Goal: Task Accomplishment & Management: Manage account settings

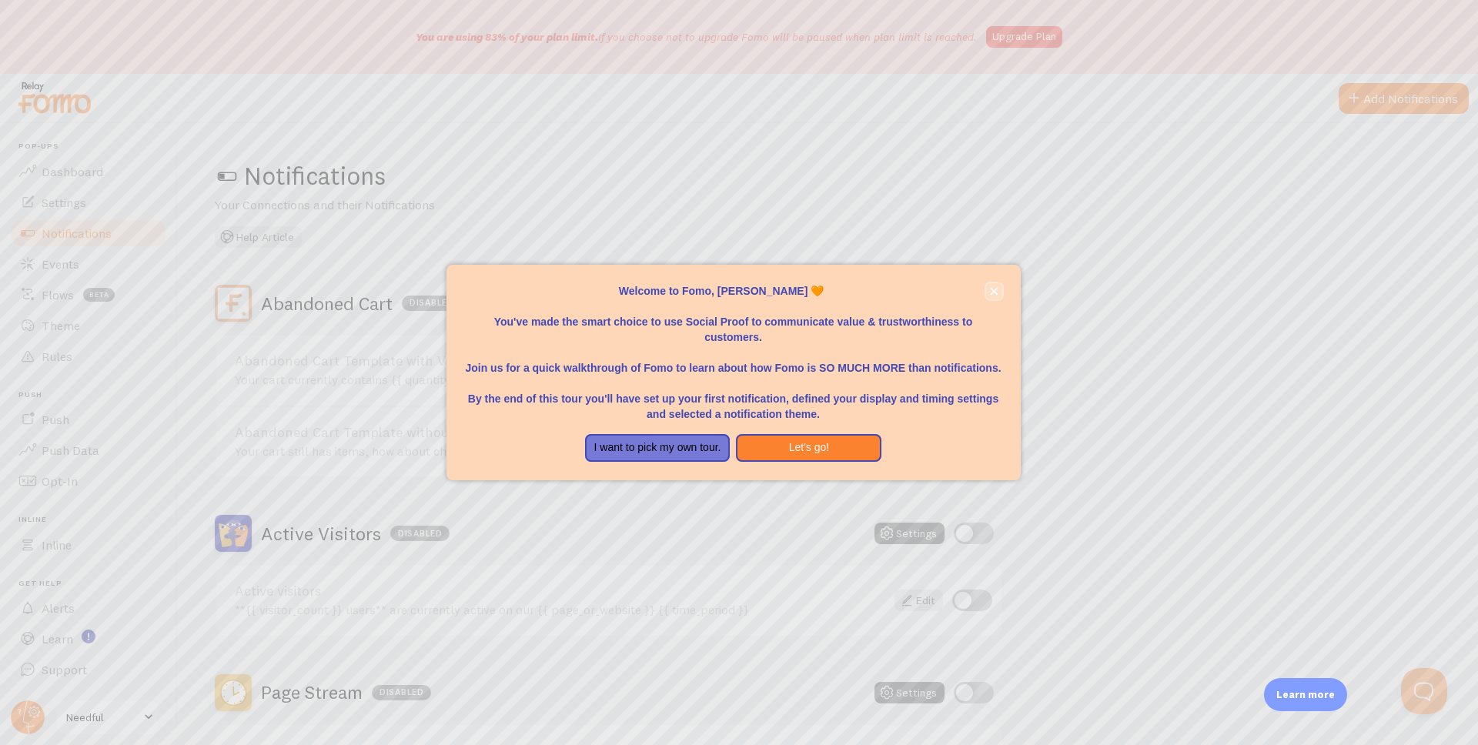
click at [993, 296] on button "close," at bounding box center [994, 291] width 16 height 16
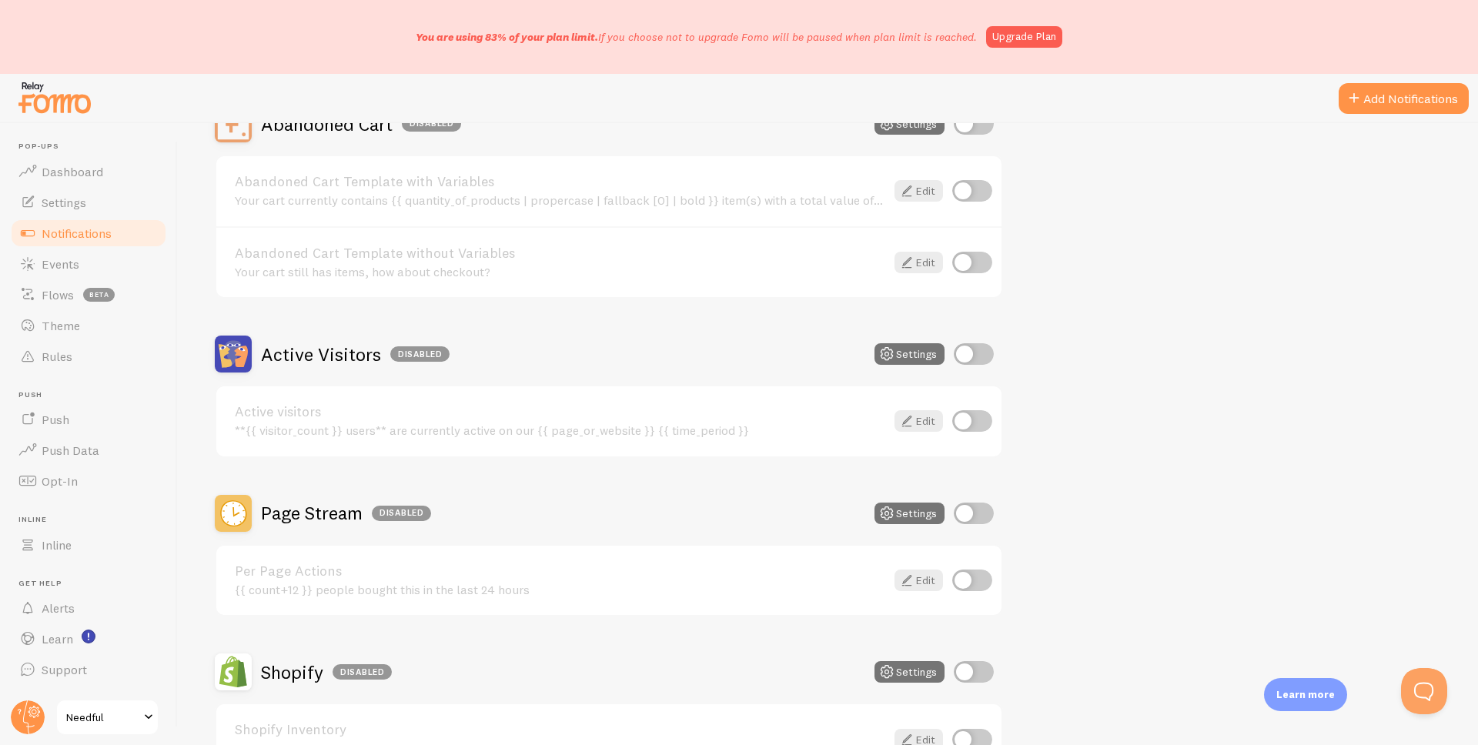
scroll to position [252, 0]
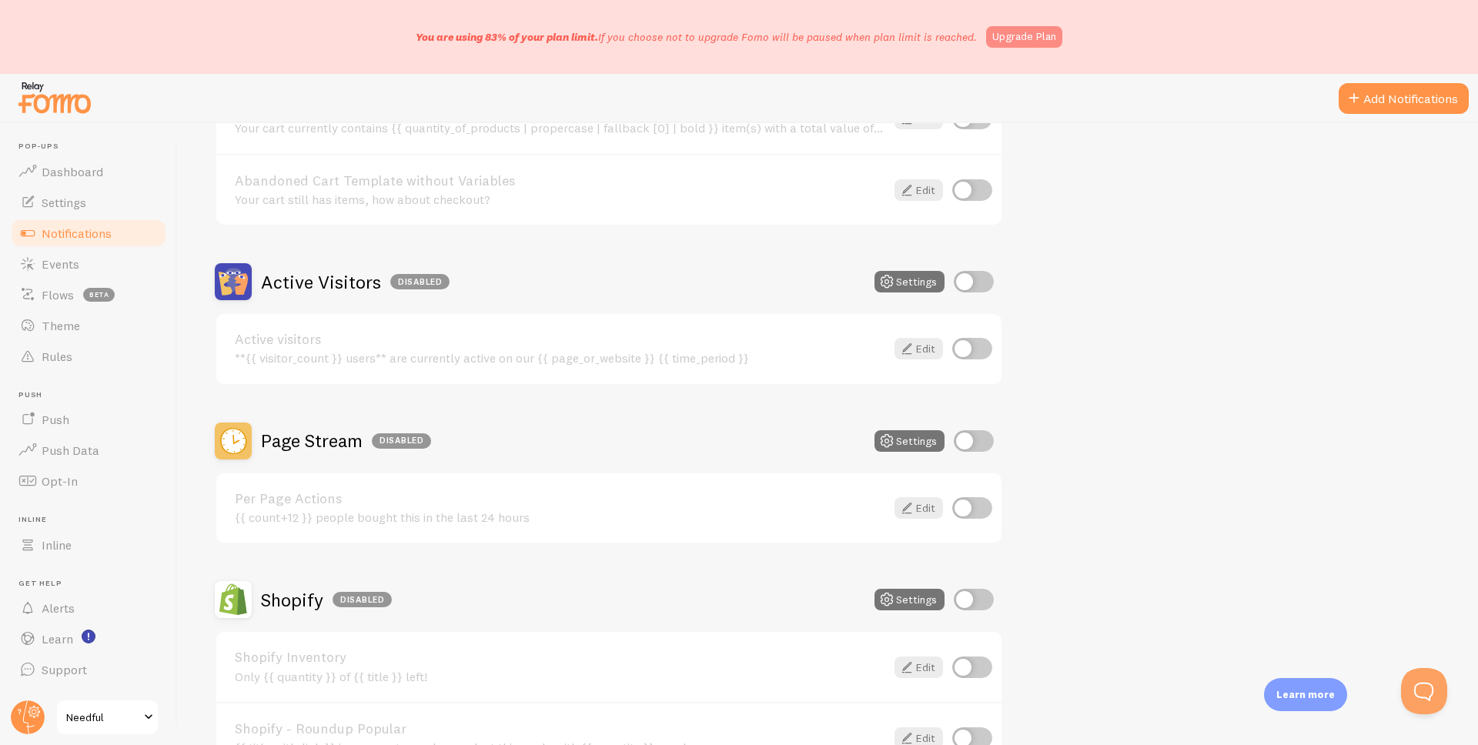
click at [1013, 39] on link "Upgrade Plan" at bounding box center [1024, 37] width 76 height 22
click at [73, 611] on span "Alerts" at bounding box center [58, 608] width 33 height 15
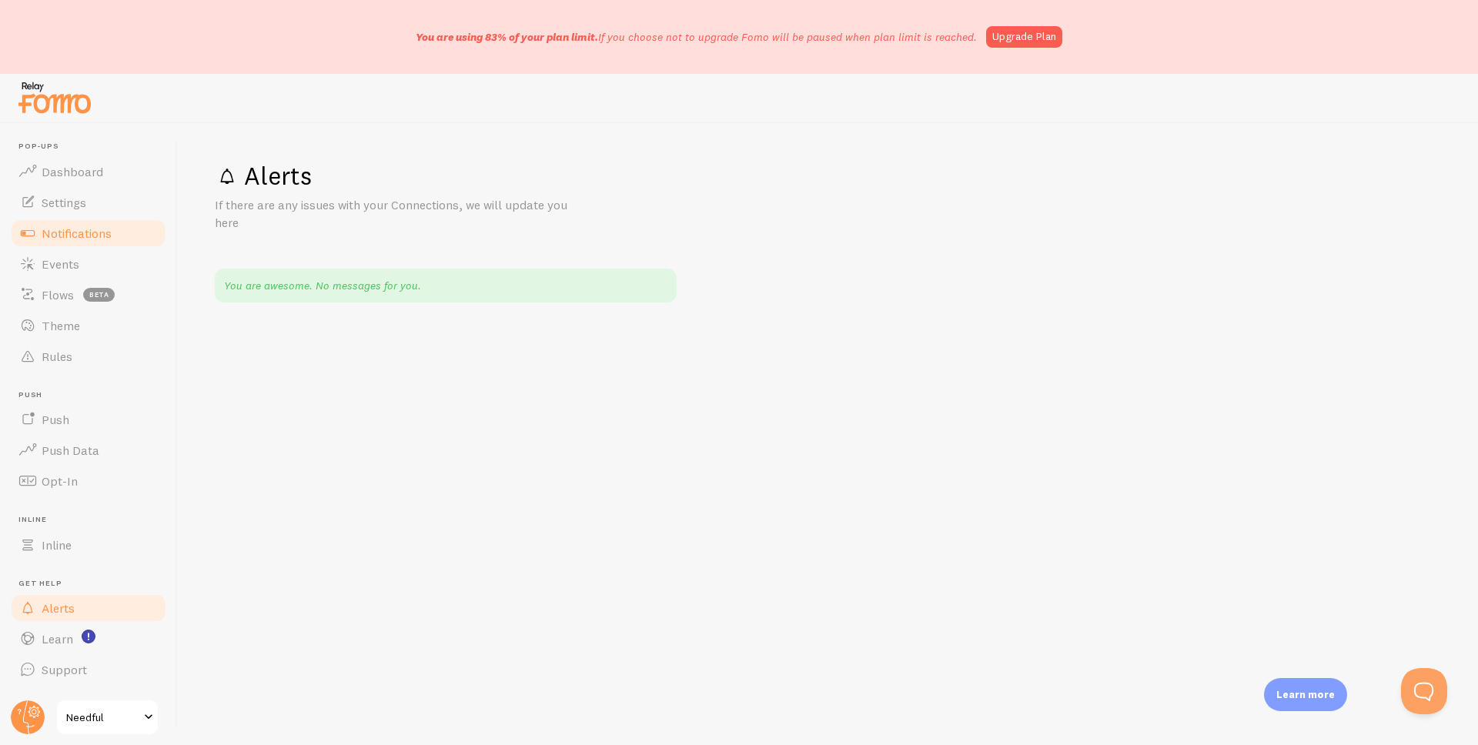
click at [63, 234] on span "Notifications" at bounding box center [77, 233] width 70 height 15
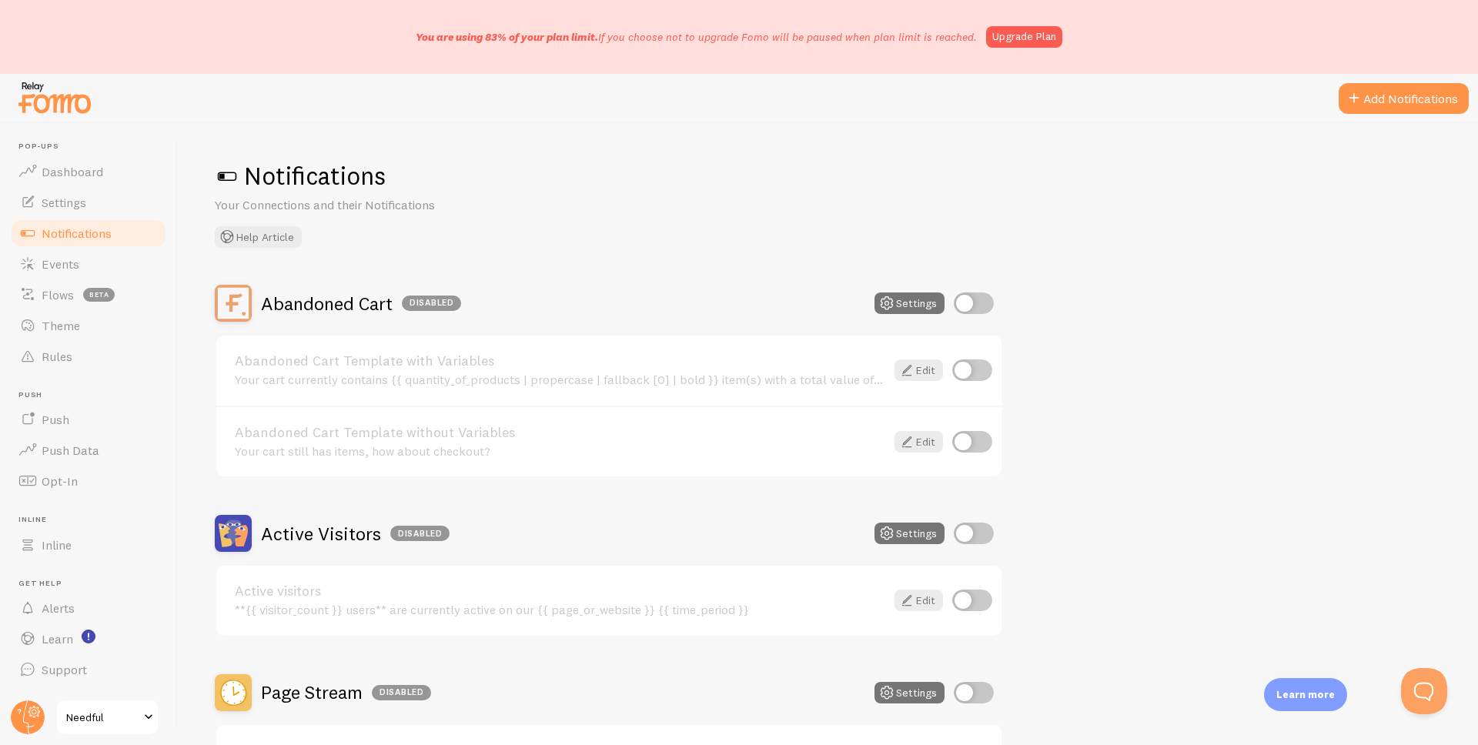
scroll to position [72, 0]
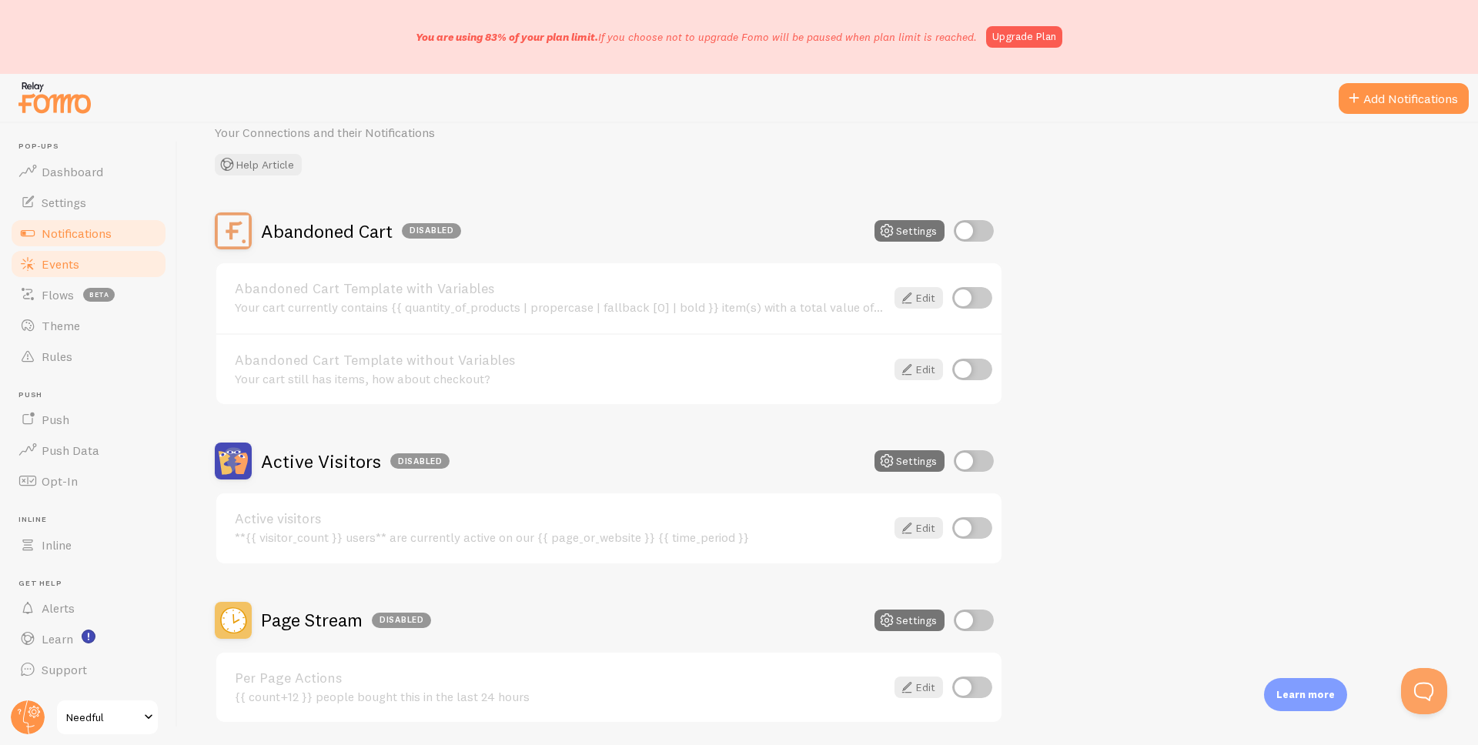
click at [99, 263] on link "Events" at bounding box center [88, 264] width 159 height 31
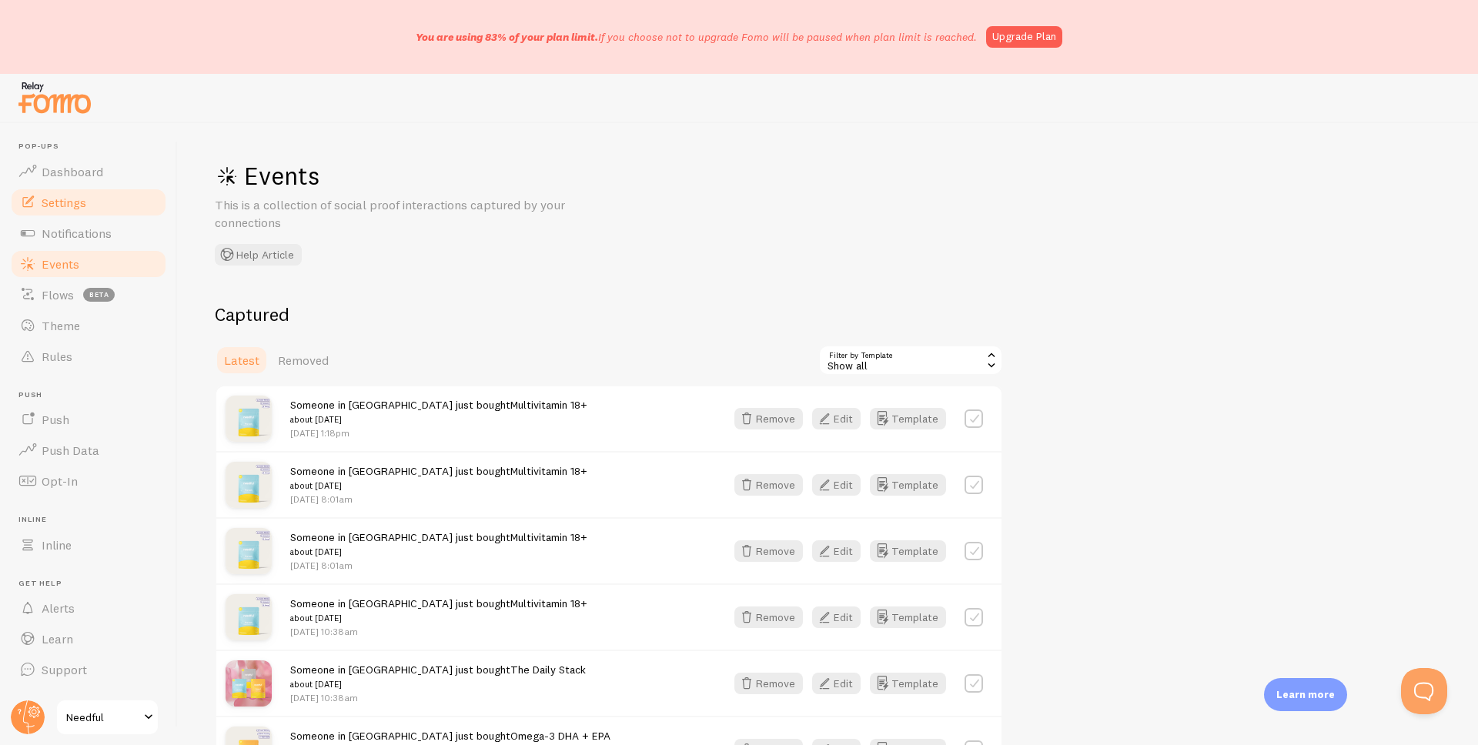
click at [101, 203] on link "Settings" at bounding box center [88, 202] width 159 height 31
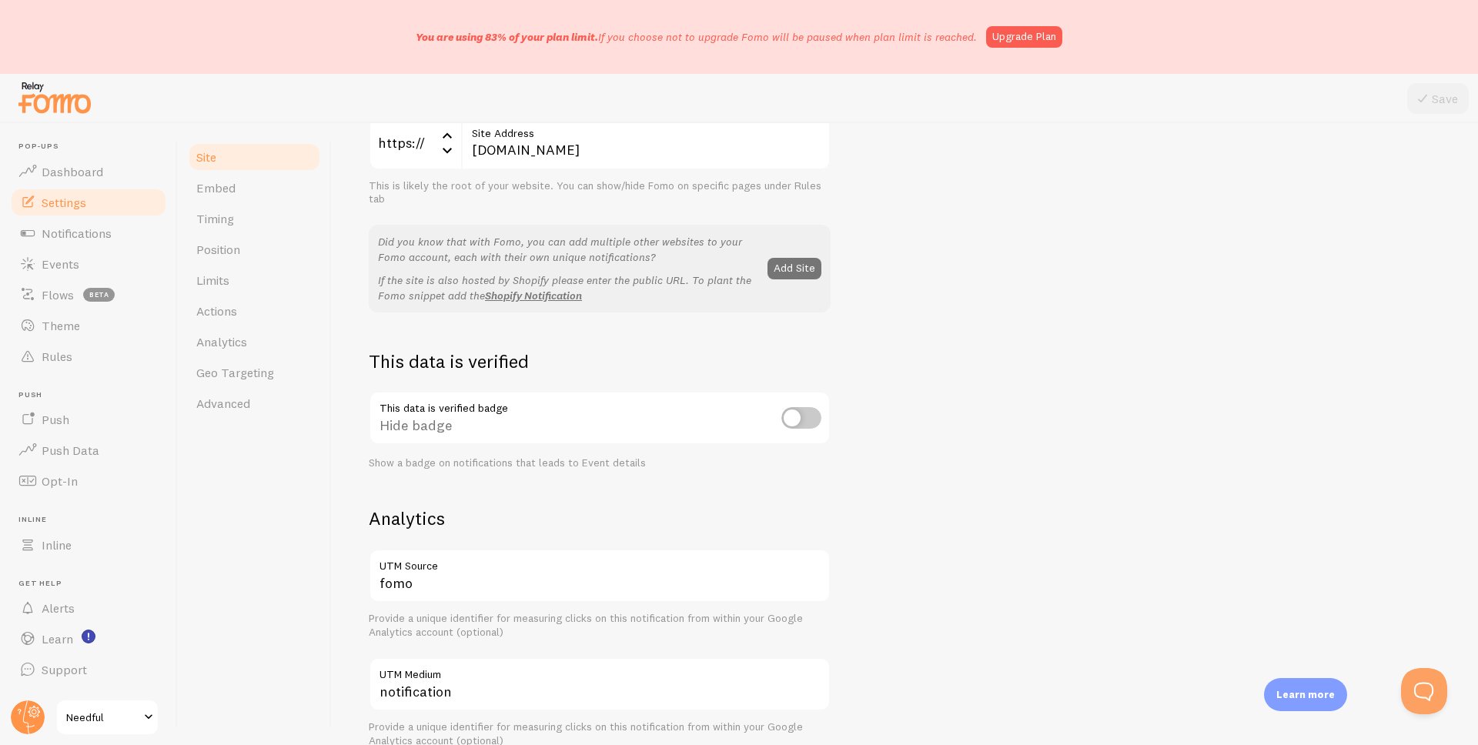
scroll to position [277, 0]
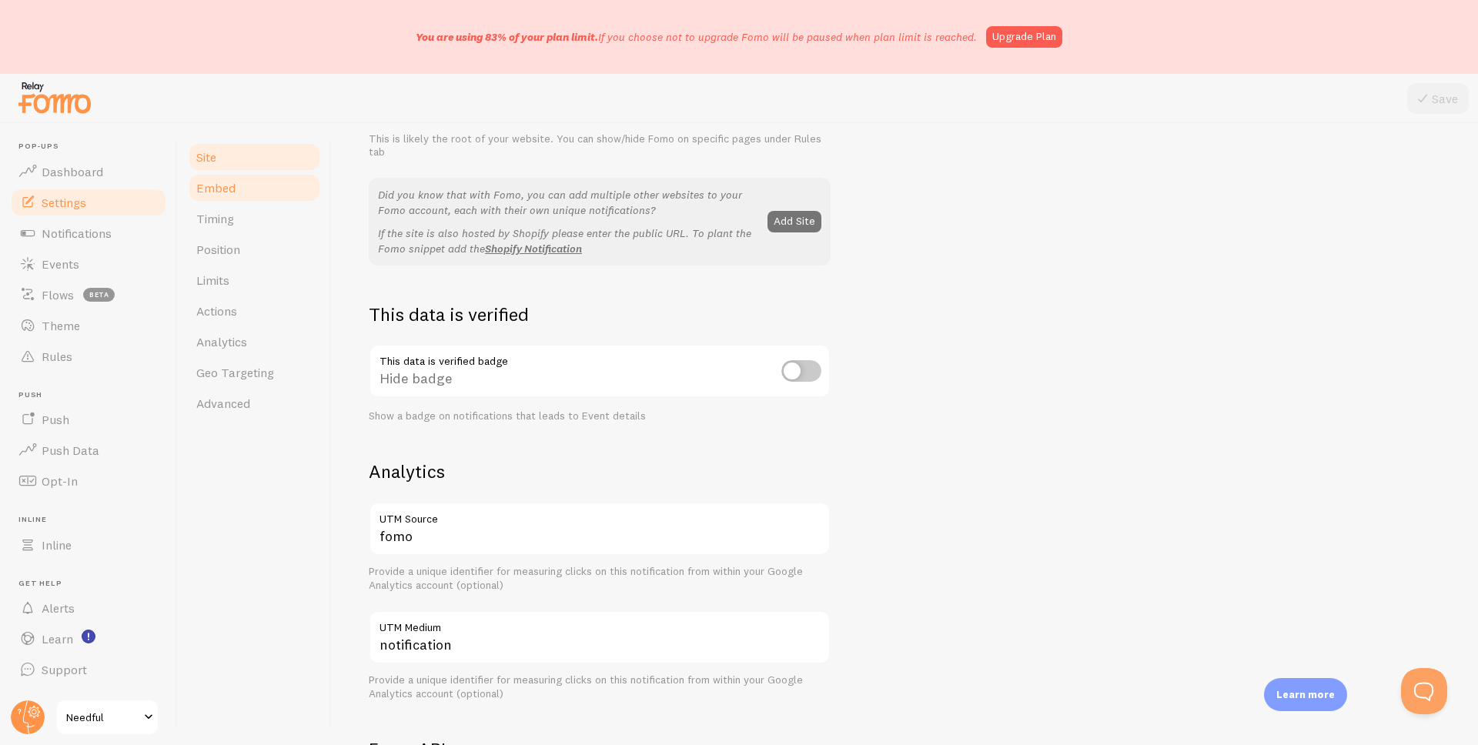
click at [236, 194] on link "Embed" at bounding box center [254, 187] width 135 height 31
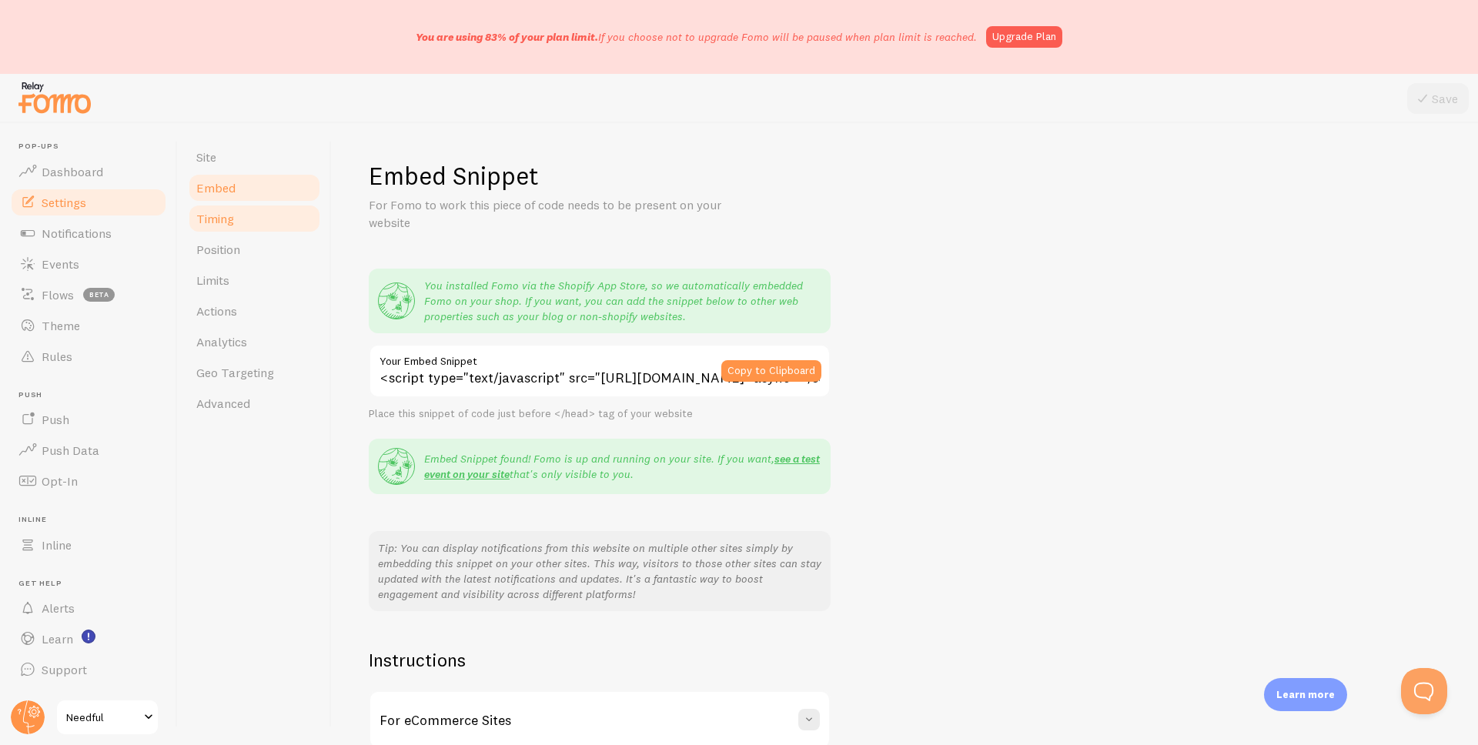
click at [236, 219] on link "Timing" at bounding box center [254, 218] width 135 height 31
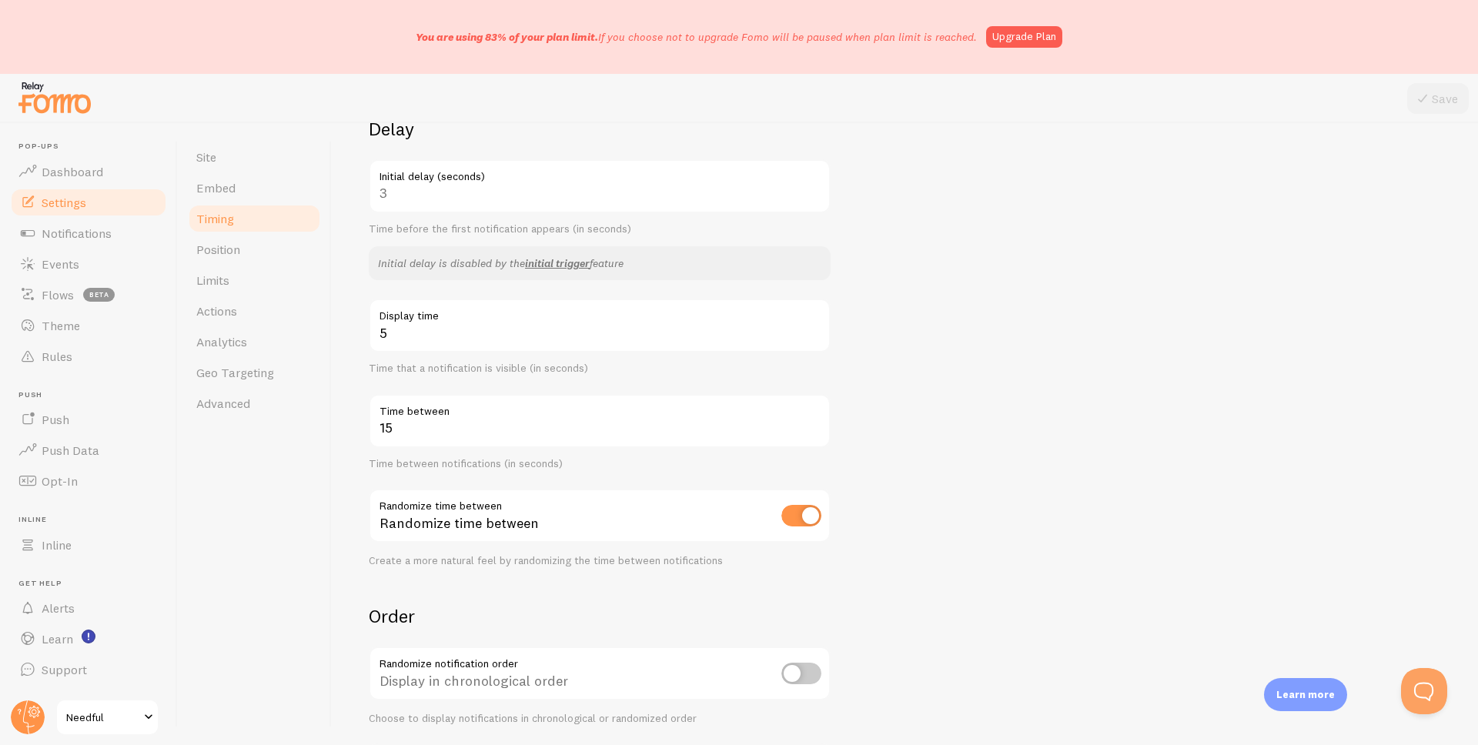
scroll to position [102, 0]
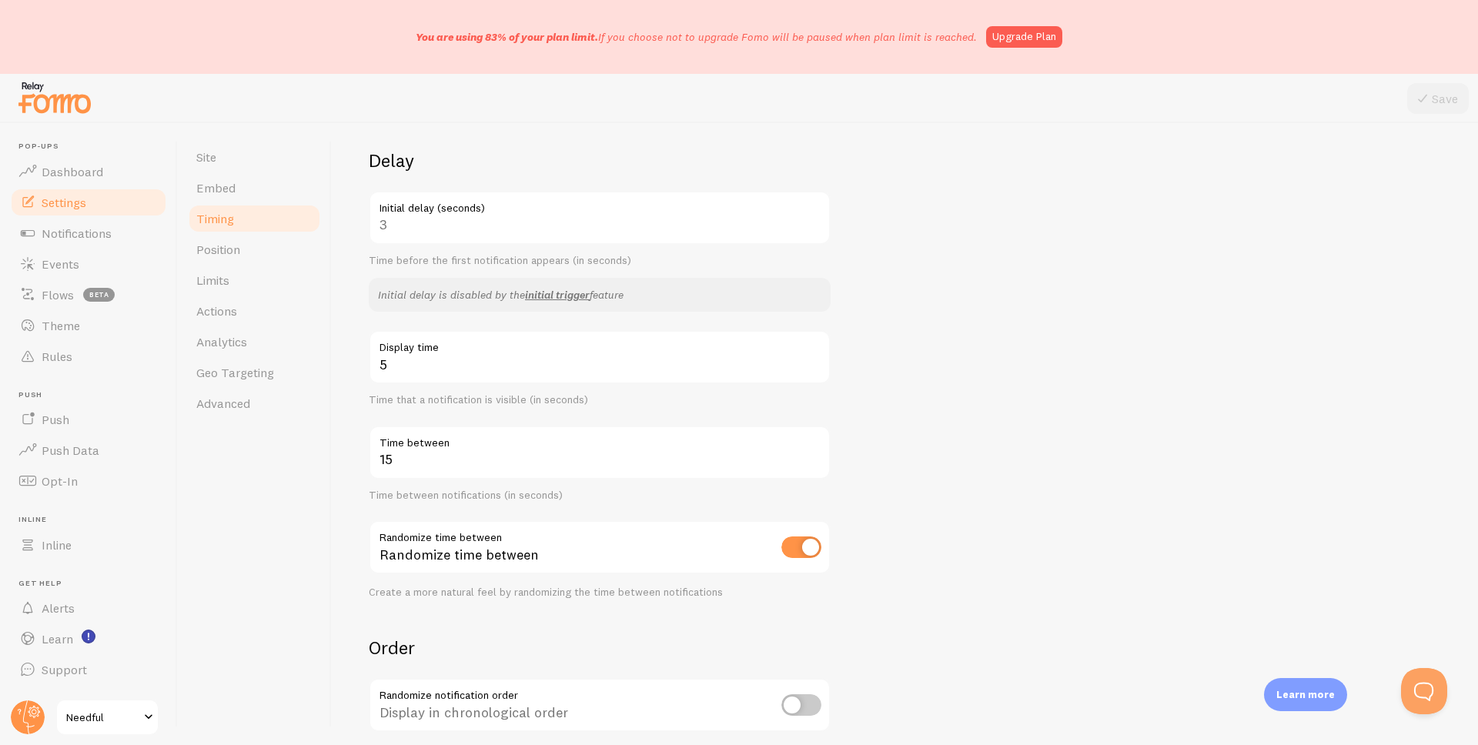
click at [425, 228] on div "3 Initial delay (seconds)" at bounding box center [600, 218] width 462 height 54
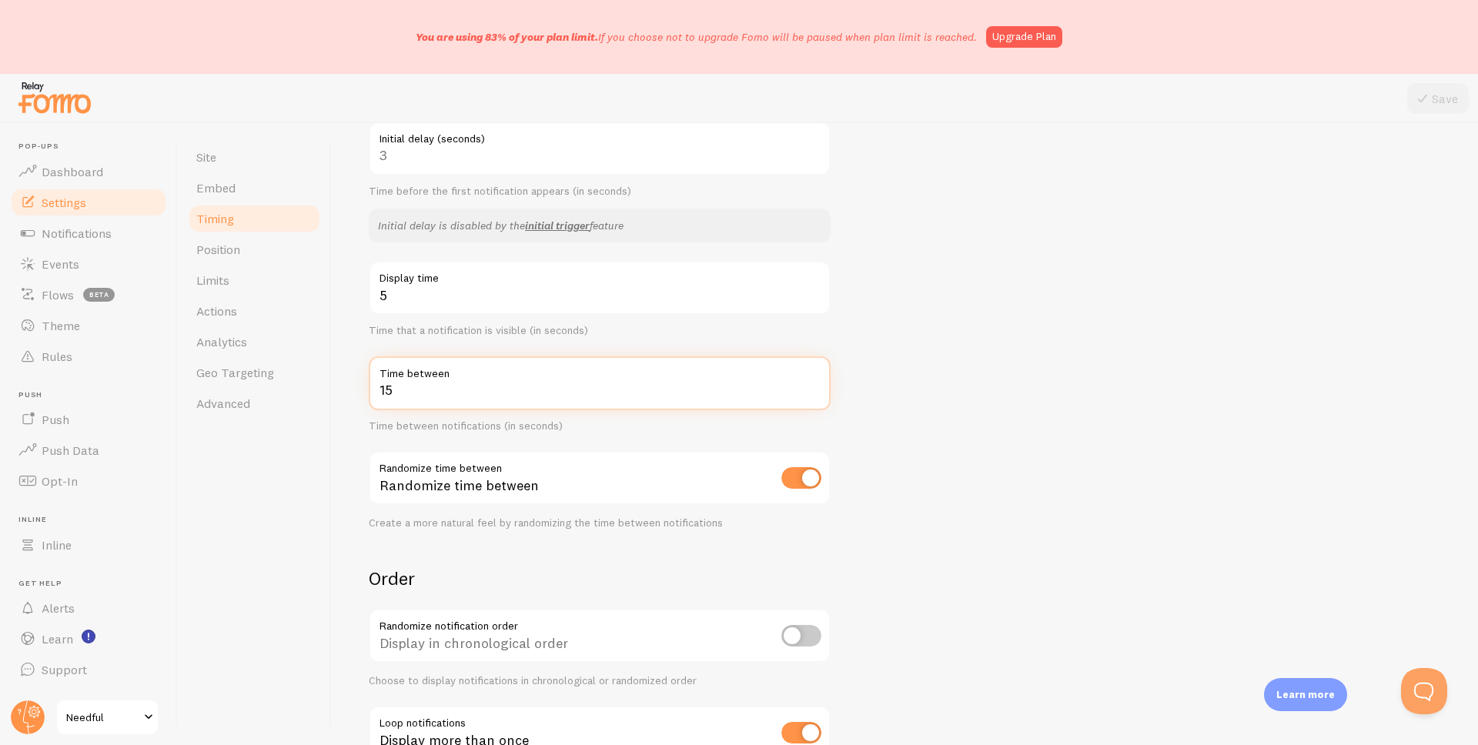
click at [435, 401] on input "15" at bounding box center [600, 384] width 462 height 54
click at [330, 514] on div "Site Embed Timing Position Limits Actions Analytics Geo Targeting Advanced" at bounding box center [255, 434] width 154 height 622
click at [430, 384] on input "25" at bounding box center [600, 384] width 462 height 54
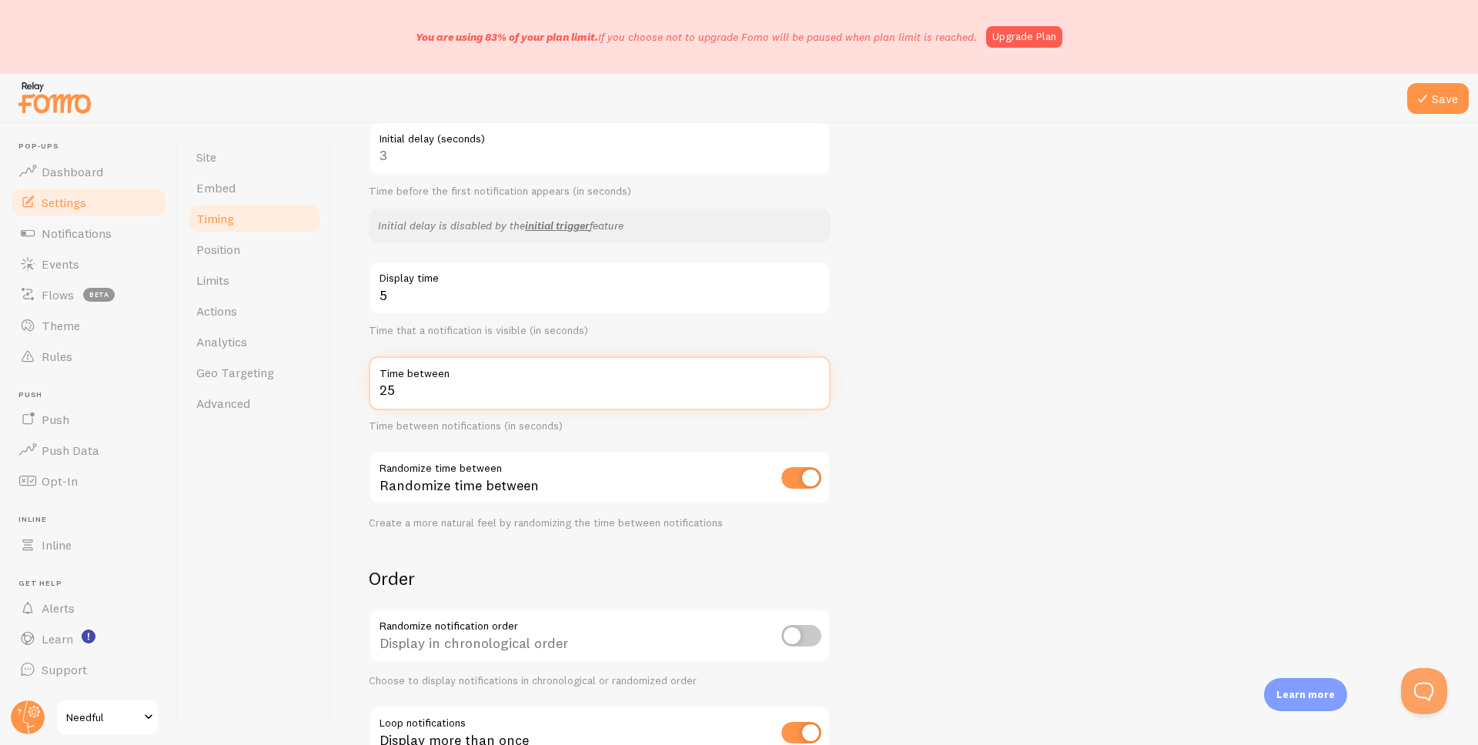
click at [430, 384] on input "25" at bounding box center [600, 384] width 462 height 54
click at [430, 387] on input "25" at bounding box center [600, 384] width 462 height 54
type input "30"
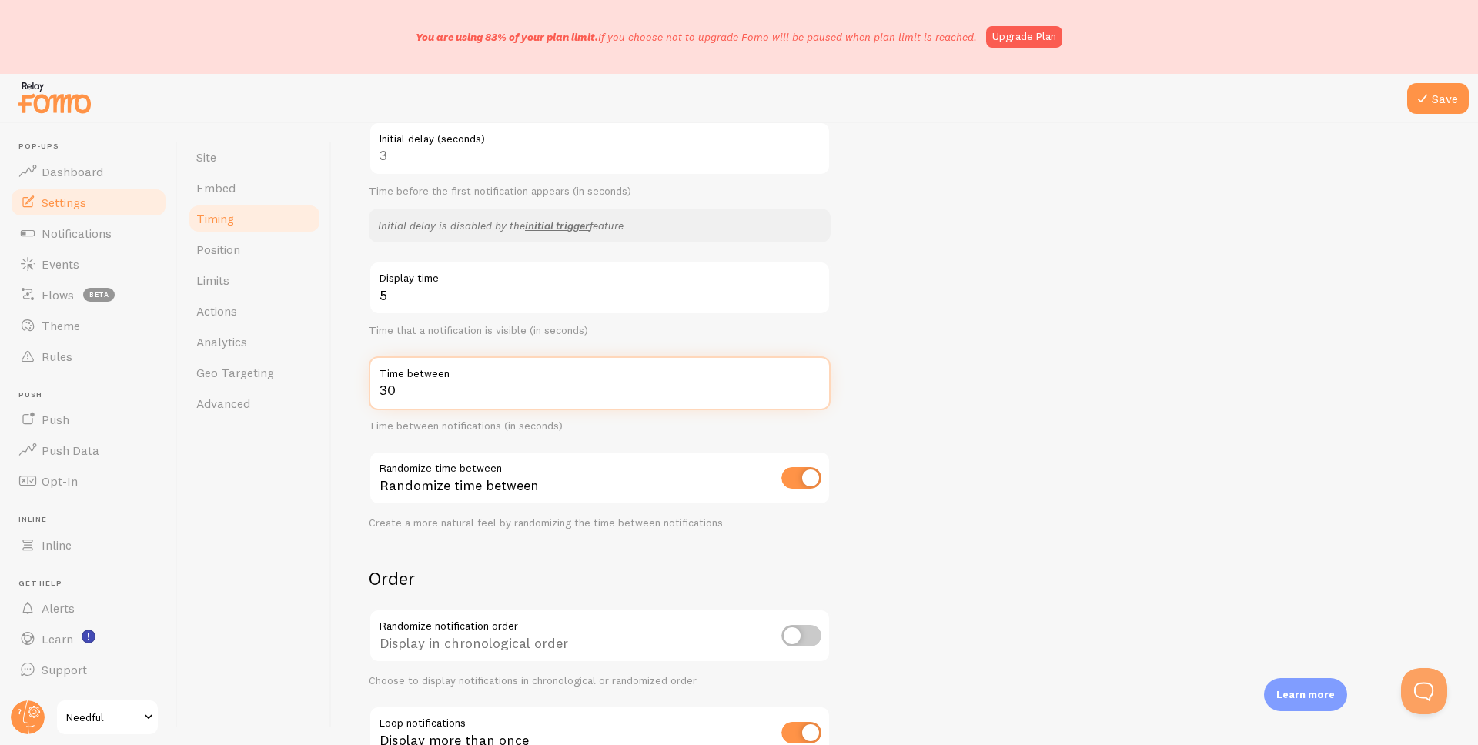
click at [1090, 367] on form "Delay 3 Initial delay (seconds) Time before the first notification appears (in …" at bounding box center [905, 431] width 1073 height 705
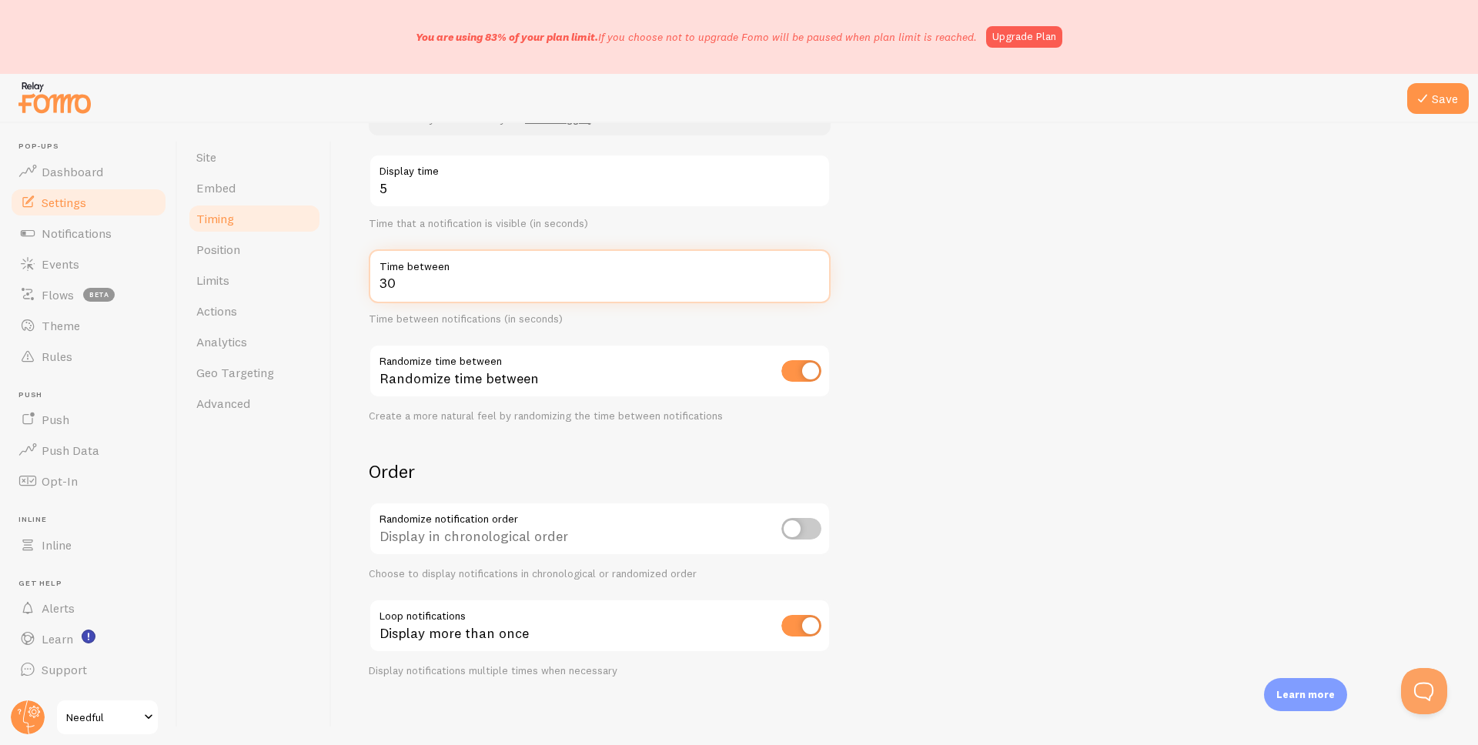
scroll to position [285, 0]
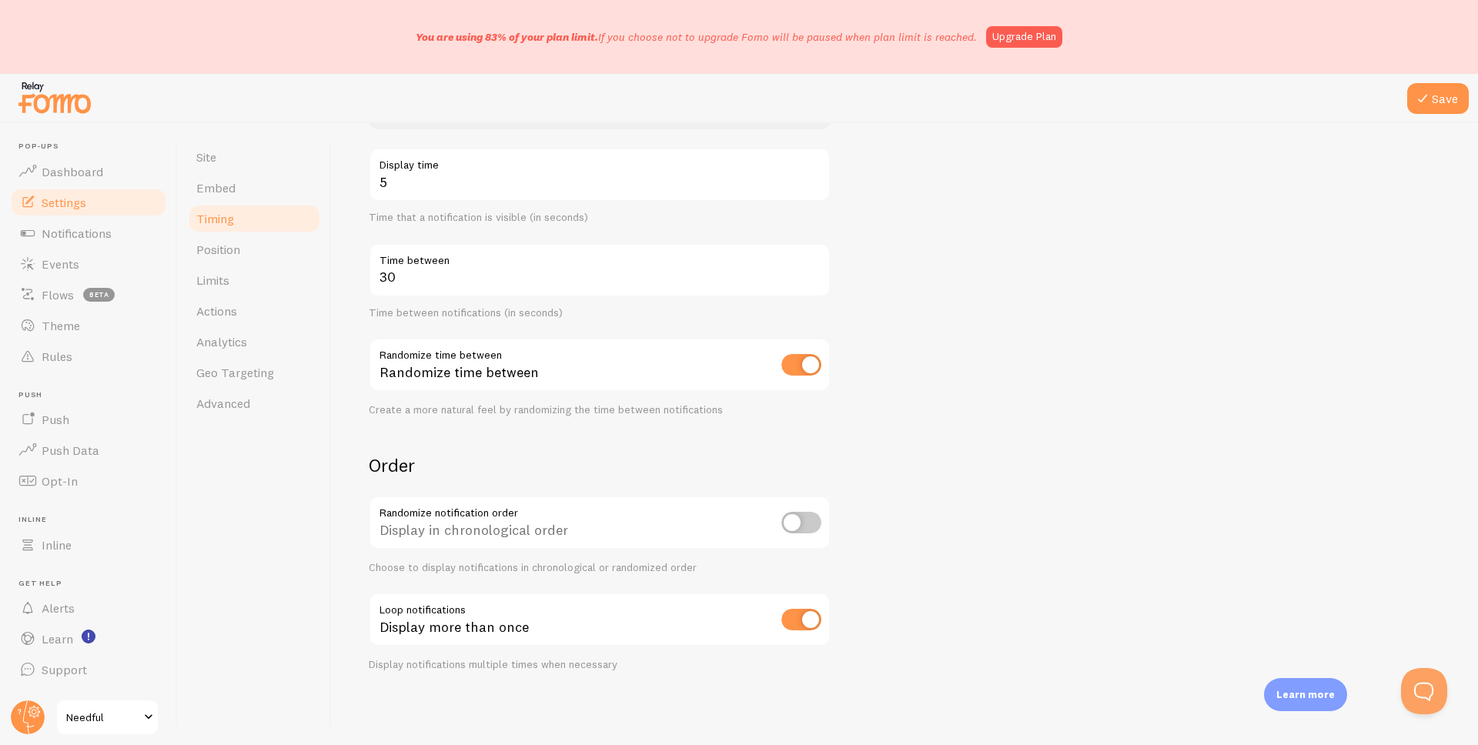
click at [963, 494] on form "Delay 3 Initial delay (seconds) Time before the first notification appears (in …" at bounding box center [905, 318] width 1073 height 705
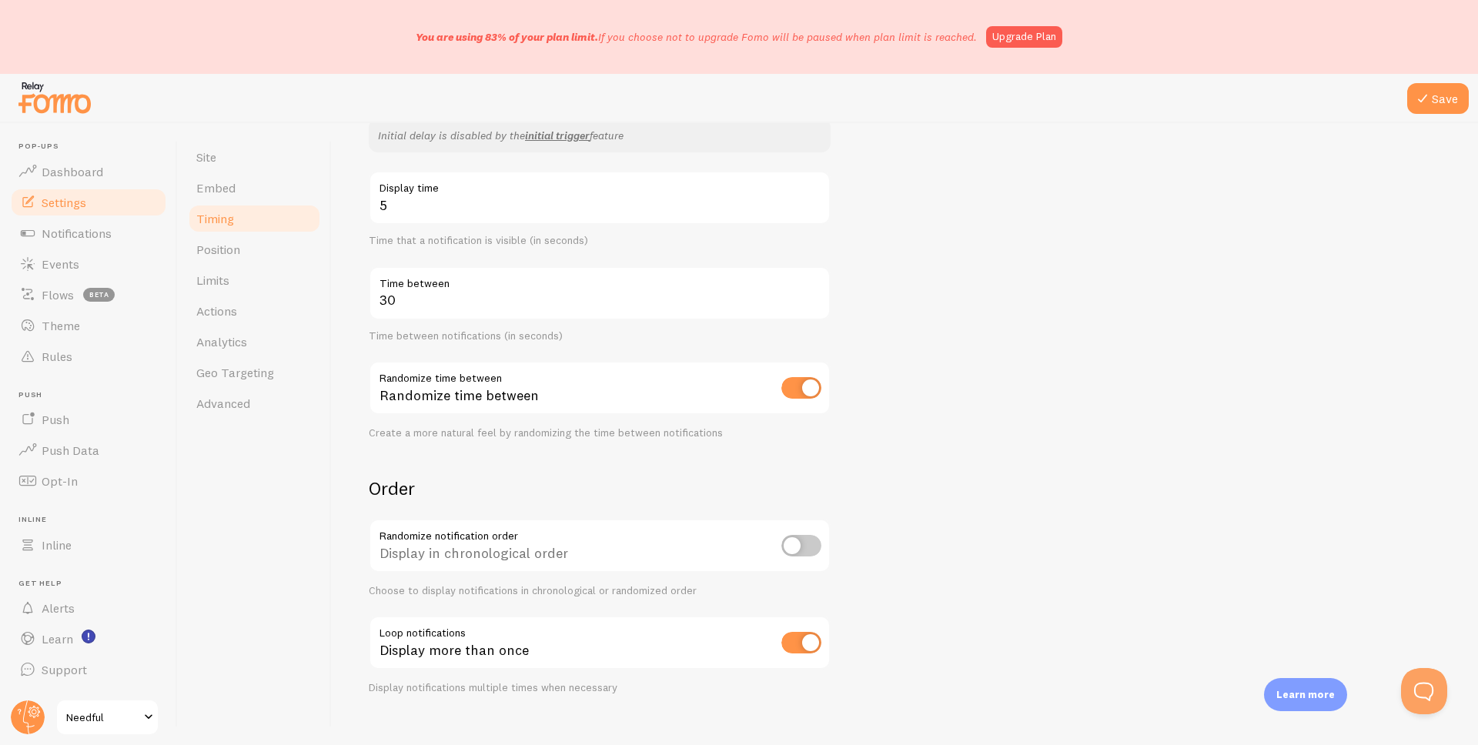
scroll to position [280, 0]
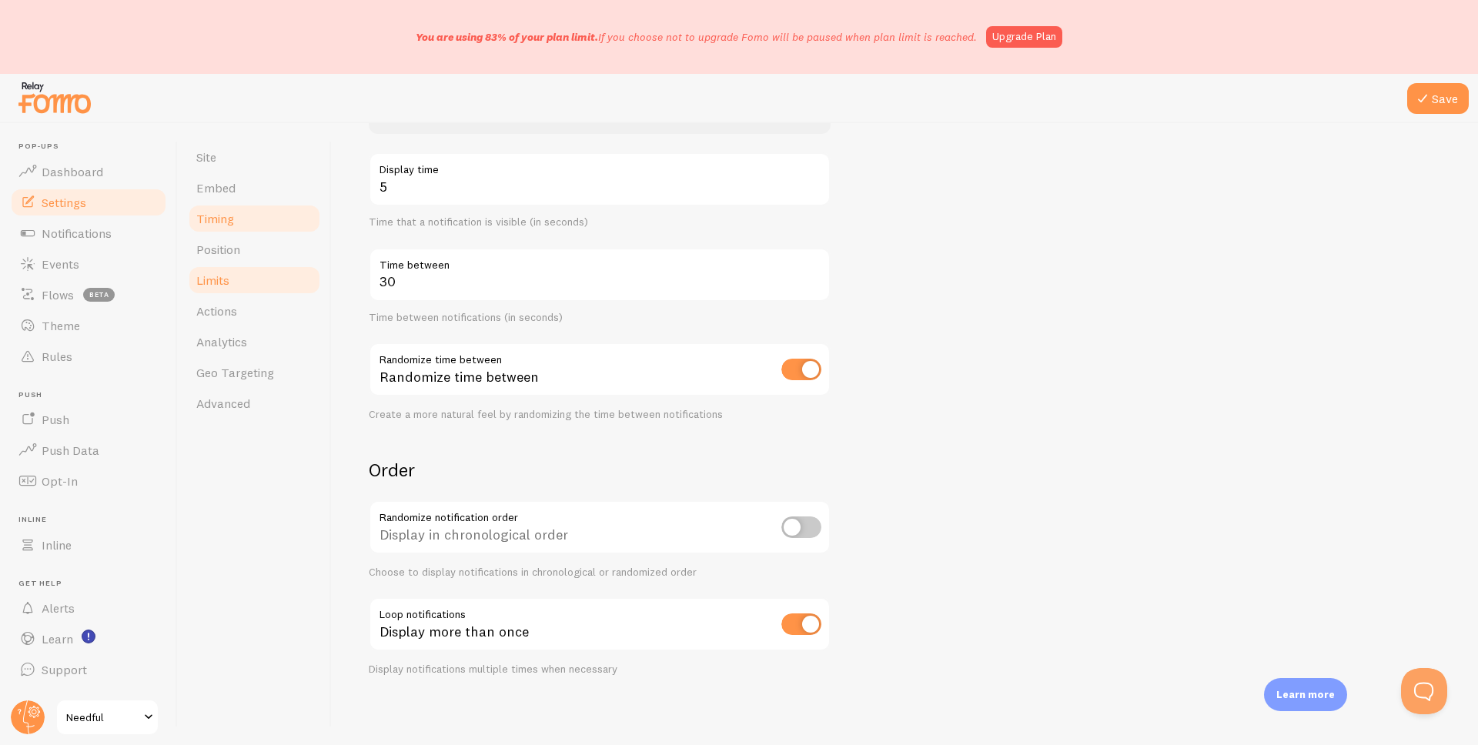
click at [268, 282] on link "Limits" at bounding box center [254, 280] width 135 height 31
click at [1435, 105] on button "Save" at bounding box center [1439, 98] width 62 height 31
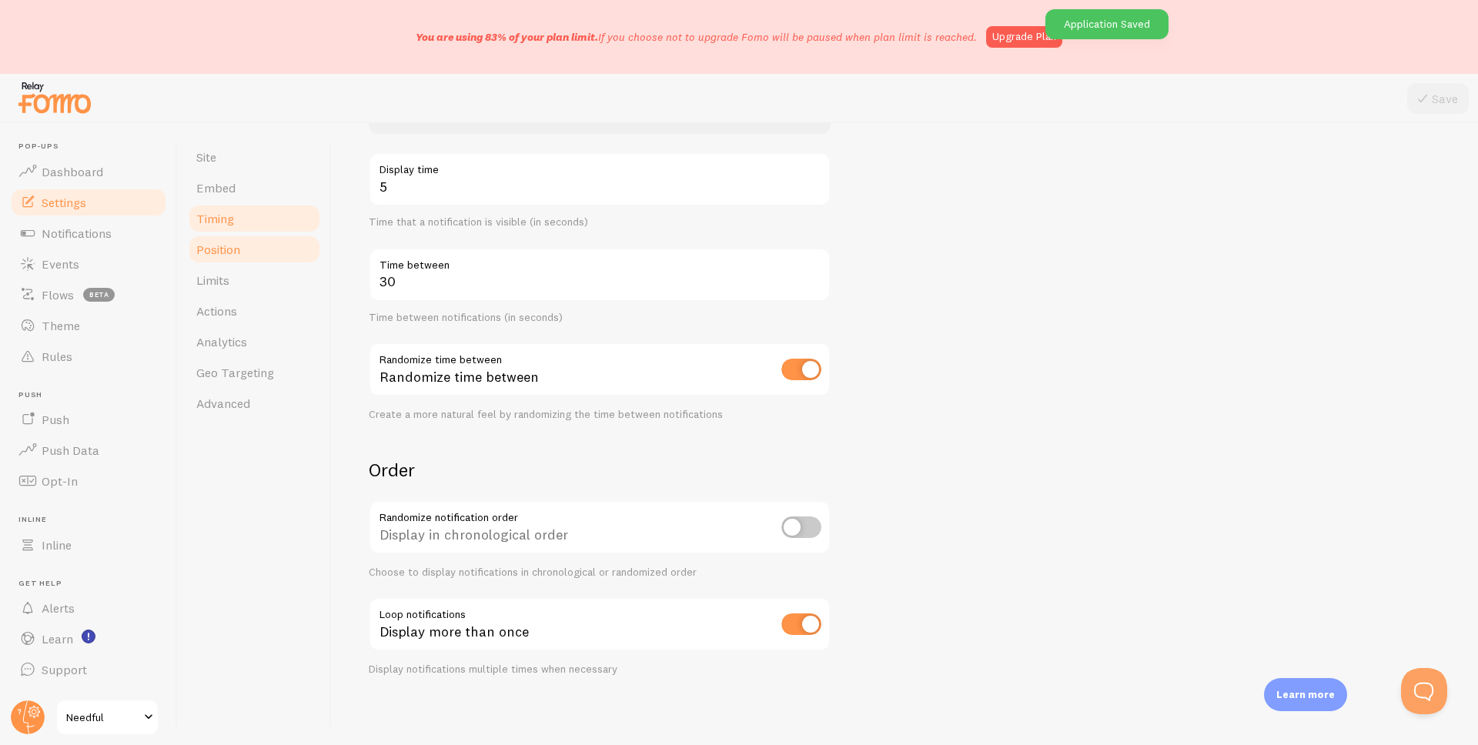
click at [220, 253] on span "Position" at bounding box center [218, 249] width 44 height 15
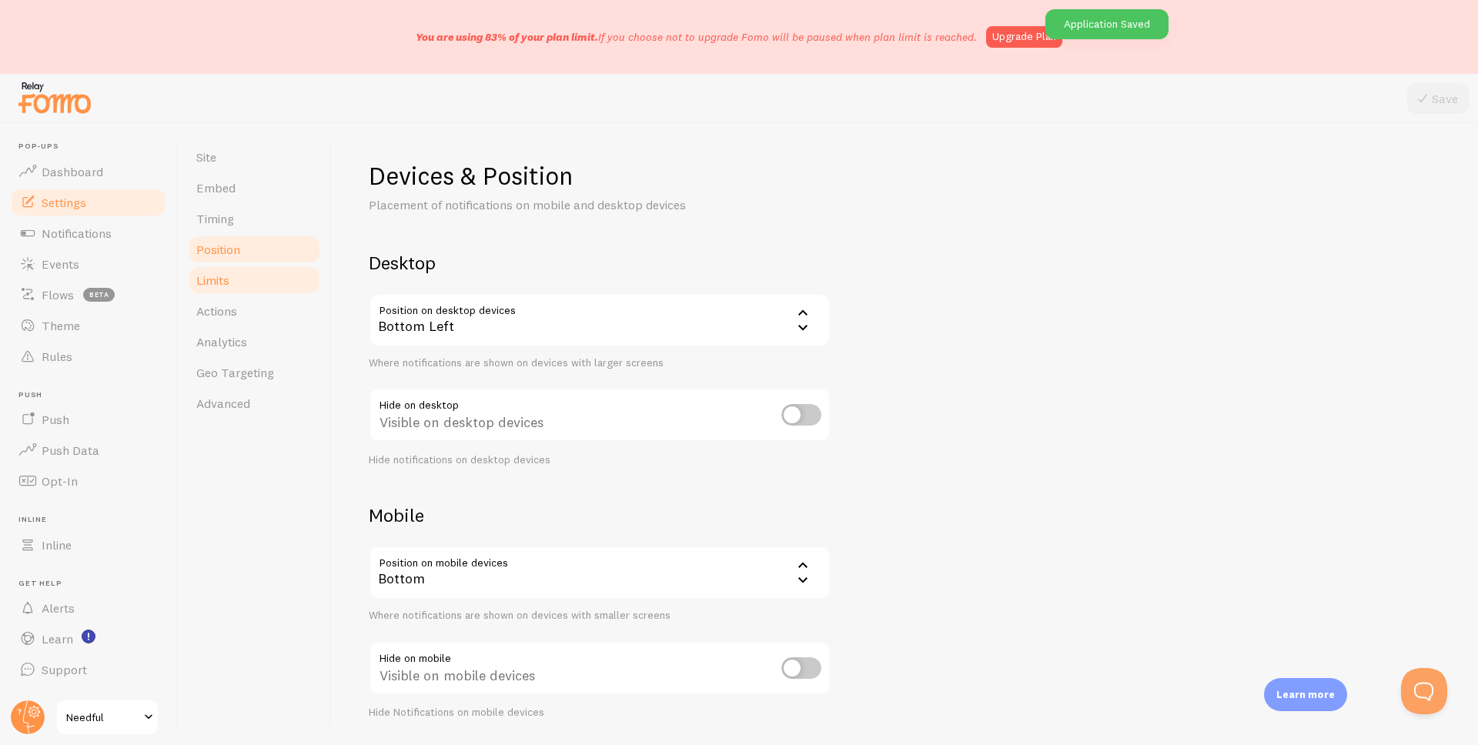
click at [234, 278] on link "Limits" at bounding box center [254, 280] width 135 height 31
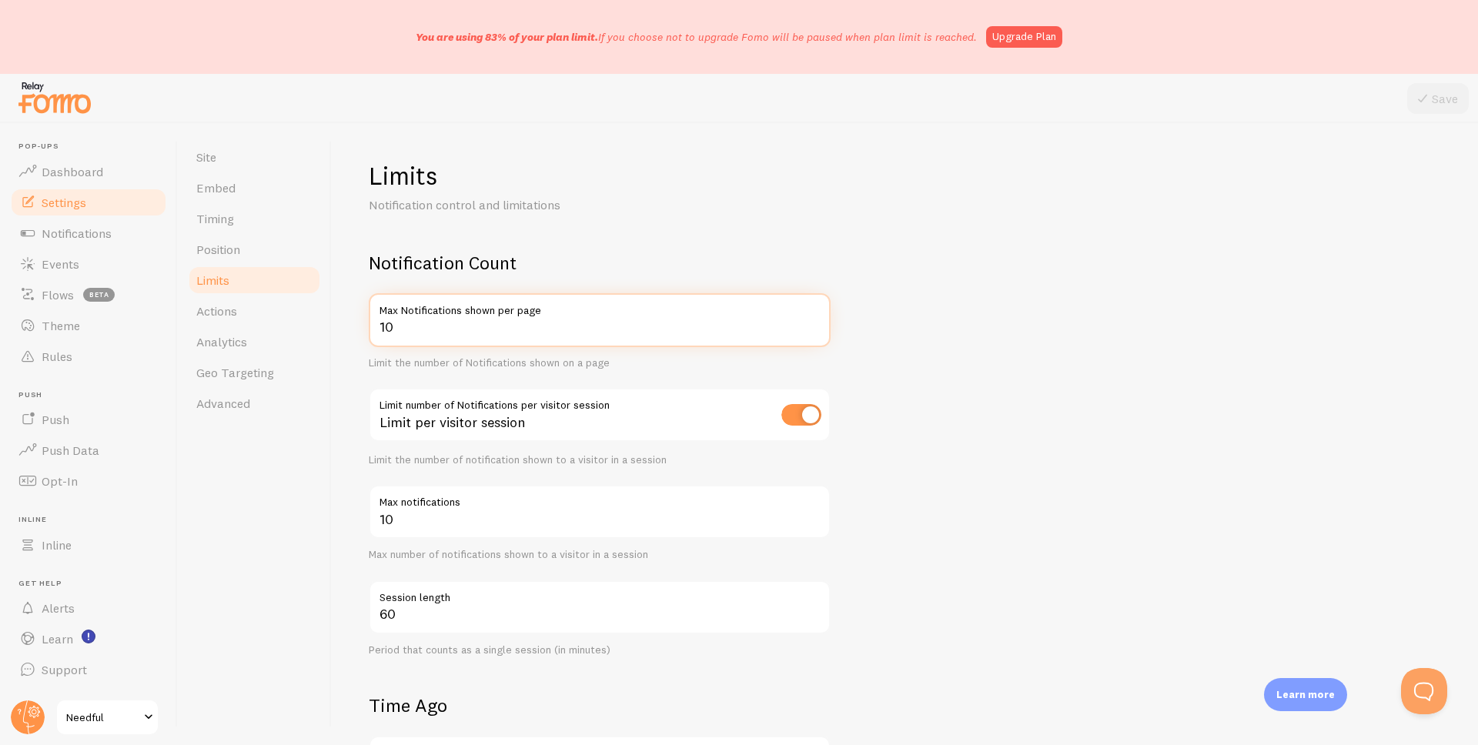
click at [490, 332] on input "10" at bounding box center [600, 320] width 462 height 54
click at [490, 332] on input "1" at bounding box center [600, 320] width 462 height 54
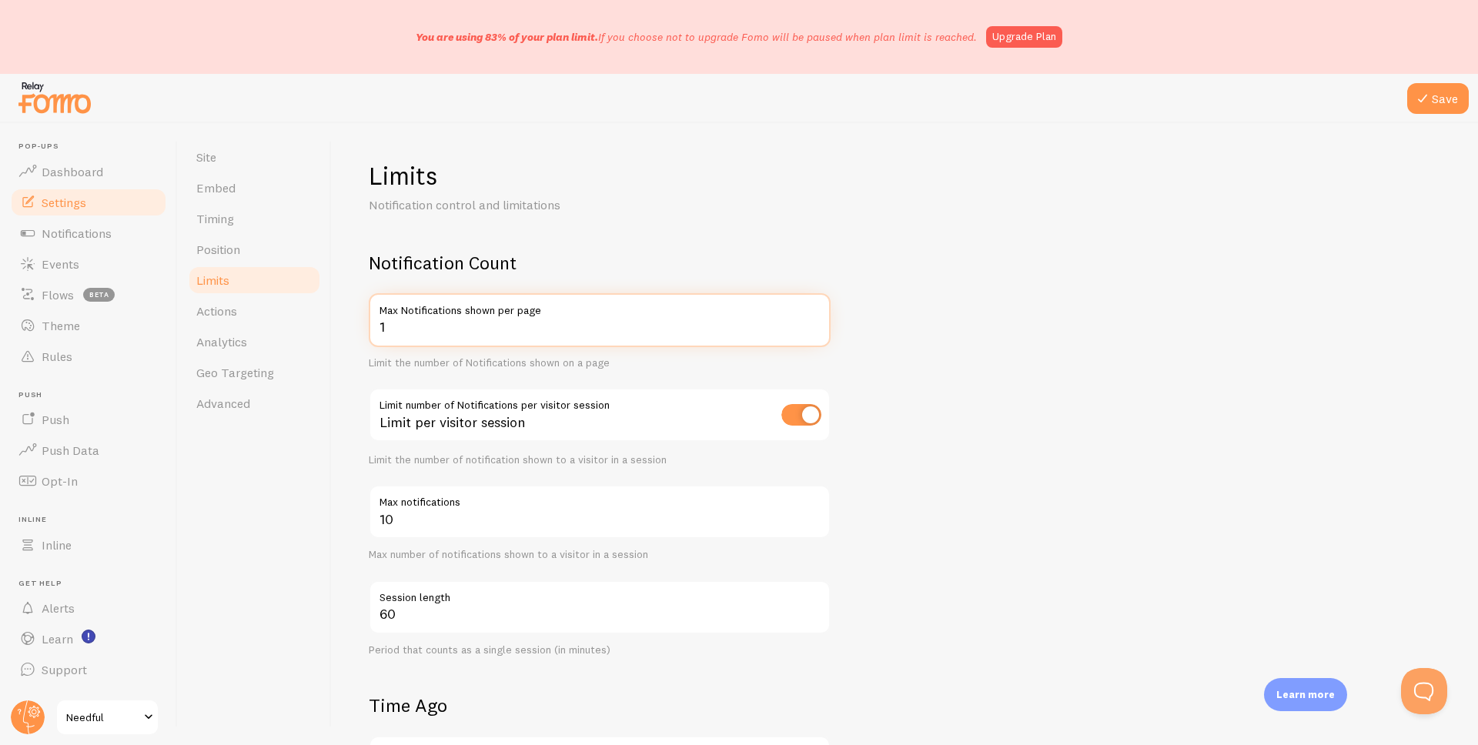
click at [490, 332] on input "1" at bounding box center [600, 320] width 462 height 54
type input "5"
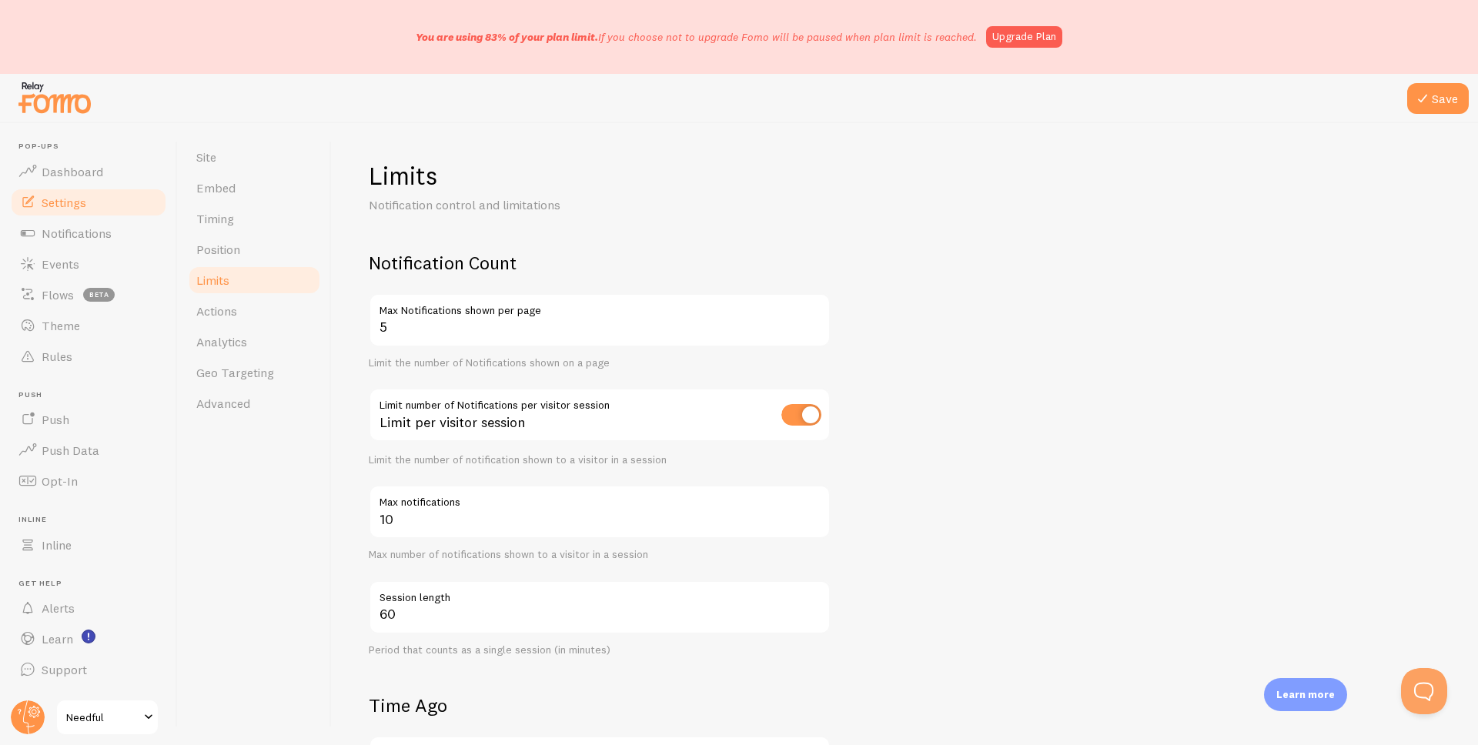
click at [614, 262] on h2 "Notification Count" at bounding box center [600, 263] width 462 height 24
click at [479, 514] on input "10" at bounding box center [600, 512] width 462 height 54
type input "5"
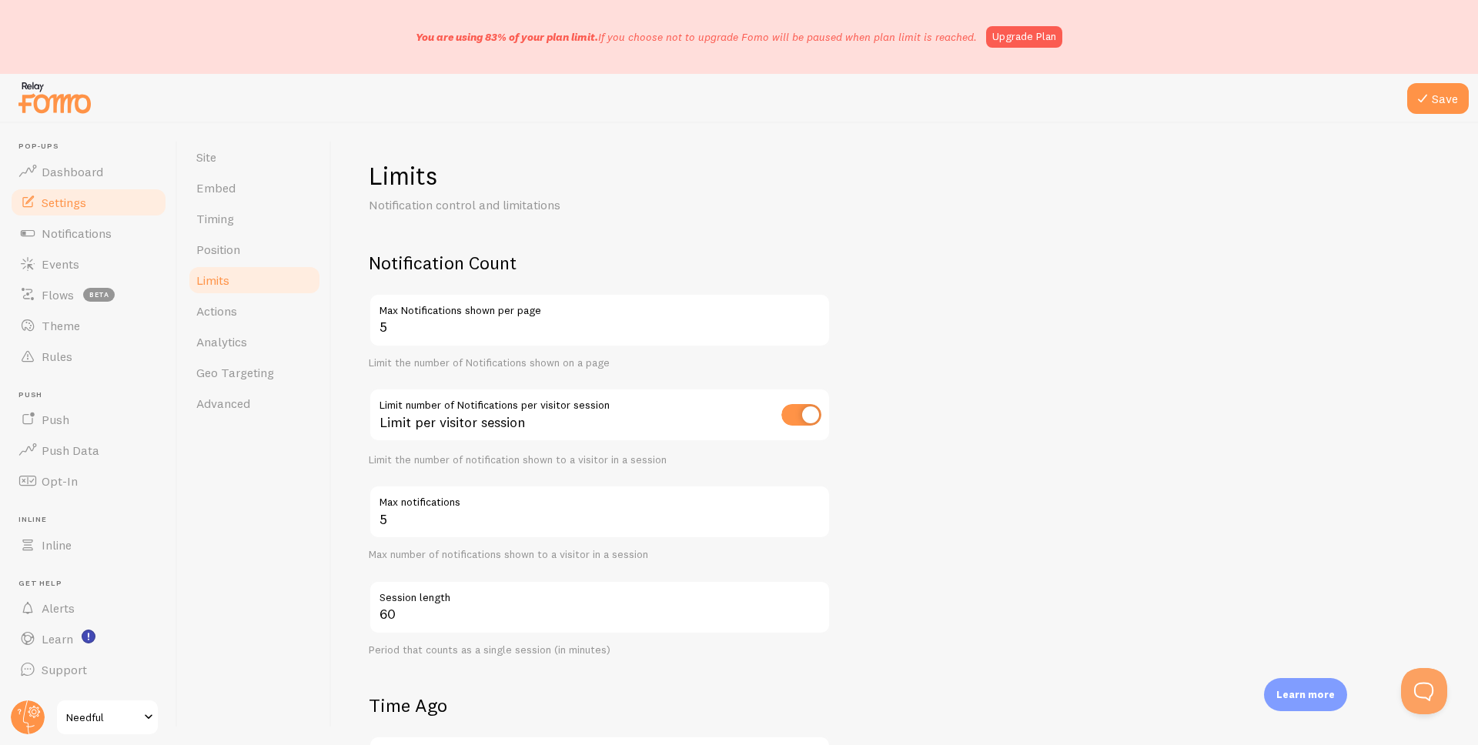
click at [324, 550] on div "Site Embed Timing Position Limits Actions Analytics Geo Targeting Advanced" at bounding box center [255, 434] width 154 height 622
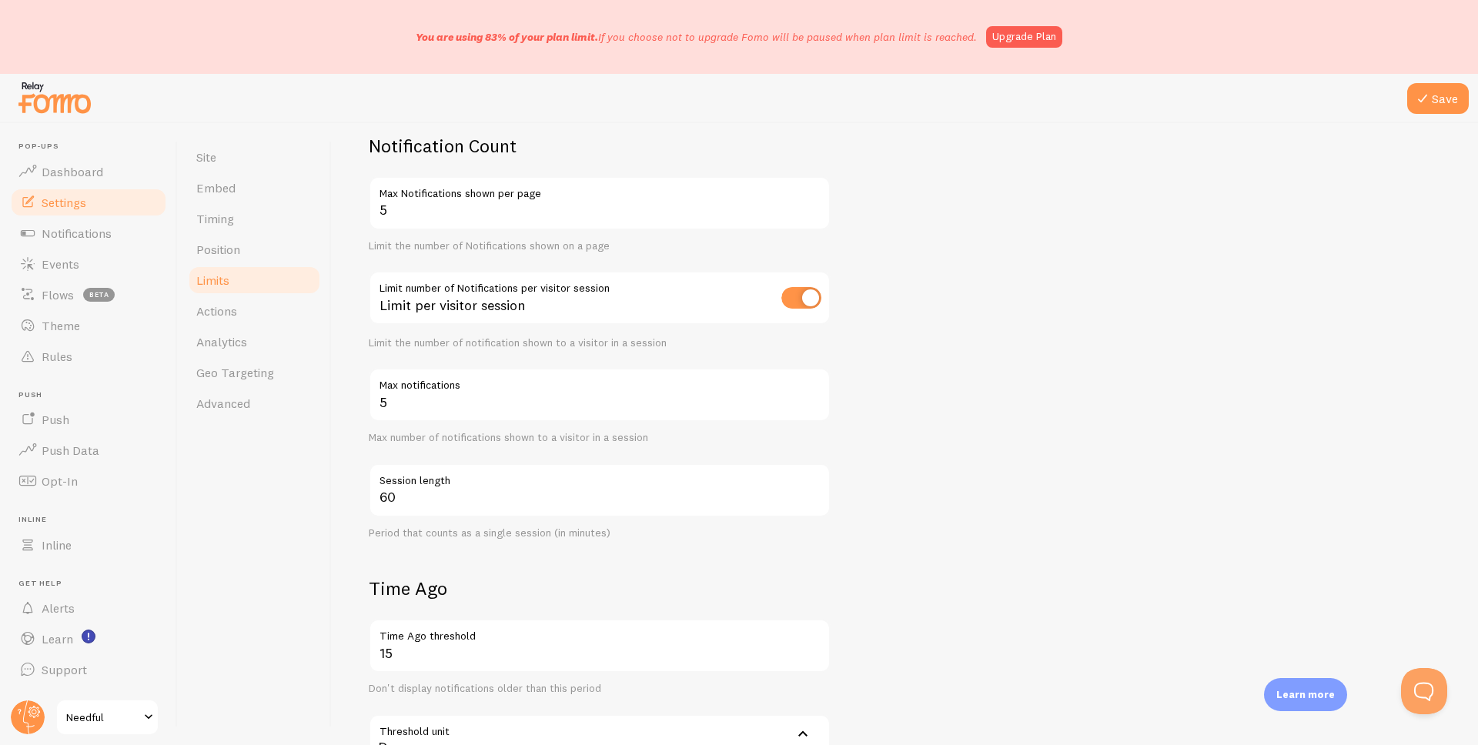
scroll to position [129, 0]
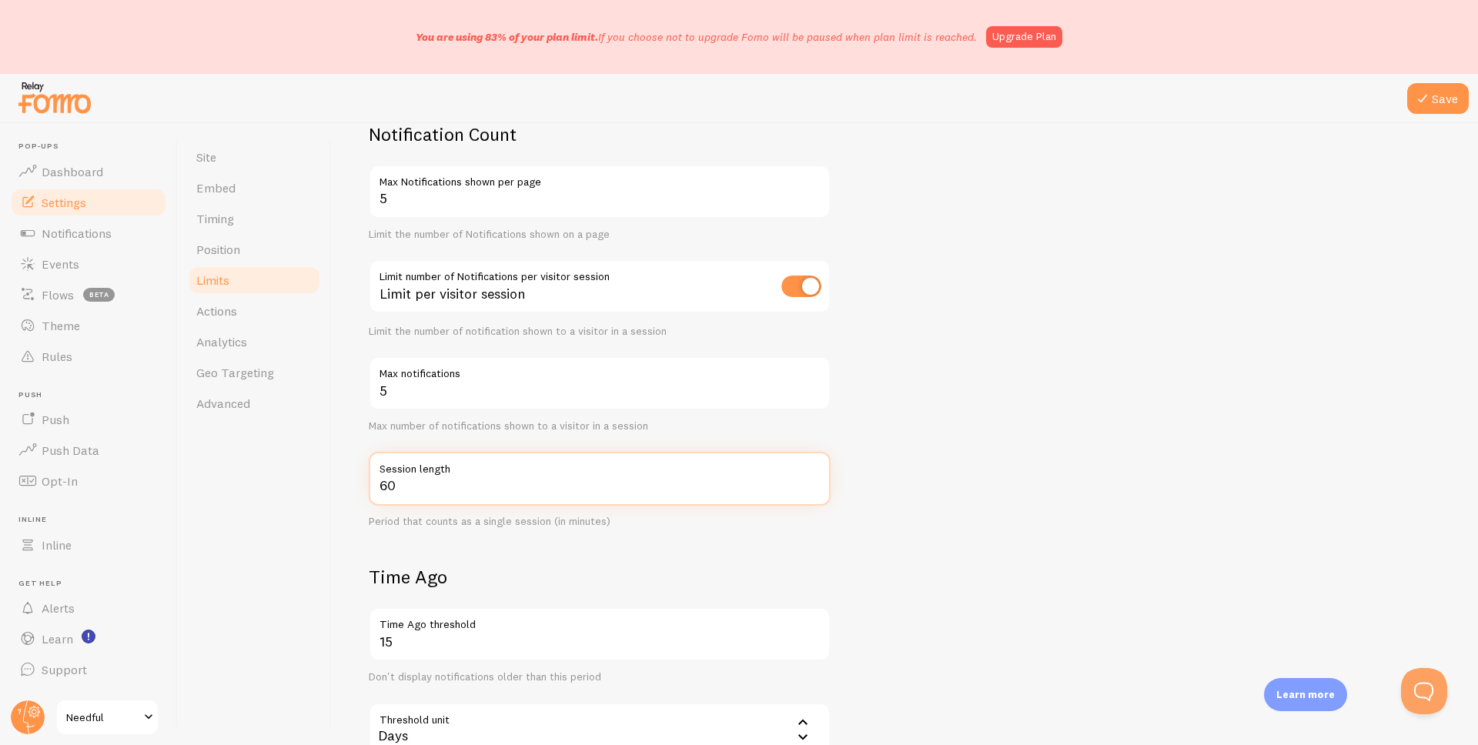
click at [477, 495] on input "60" at bounding box center [600, 479] width 462 height 54
click at [581, 541] on form "Notification Count 5 Max Notifications shown per page Limit the number of Notif…" at bounding box center [905, 576] width 1073 height 908
click at [559, 488] on input "60" at bounding box center [600, 479] width 462 height 54
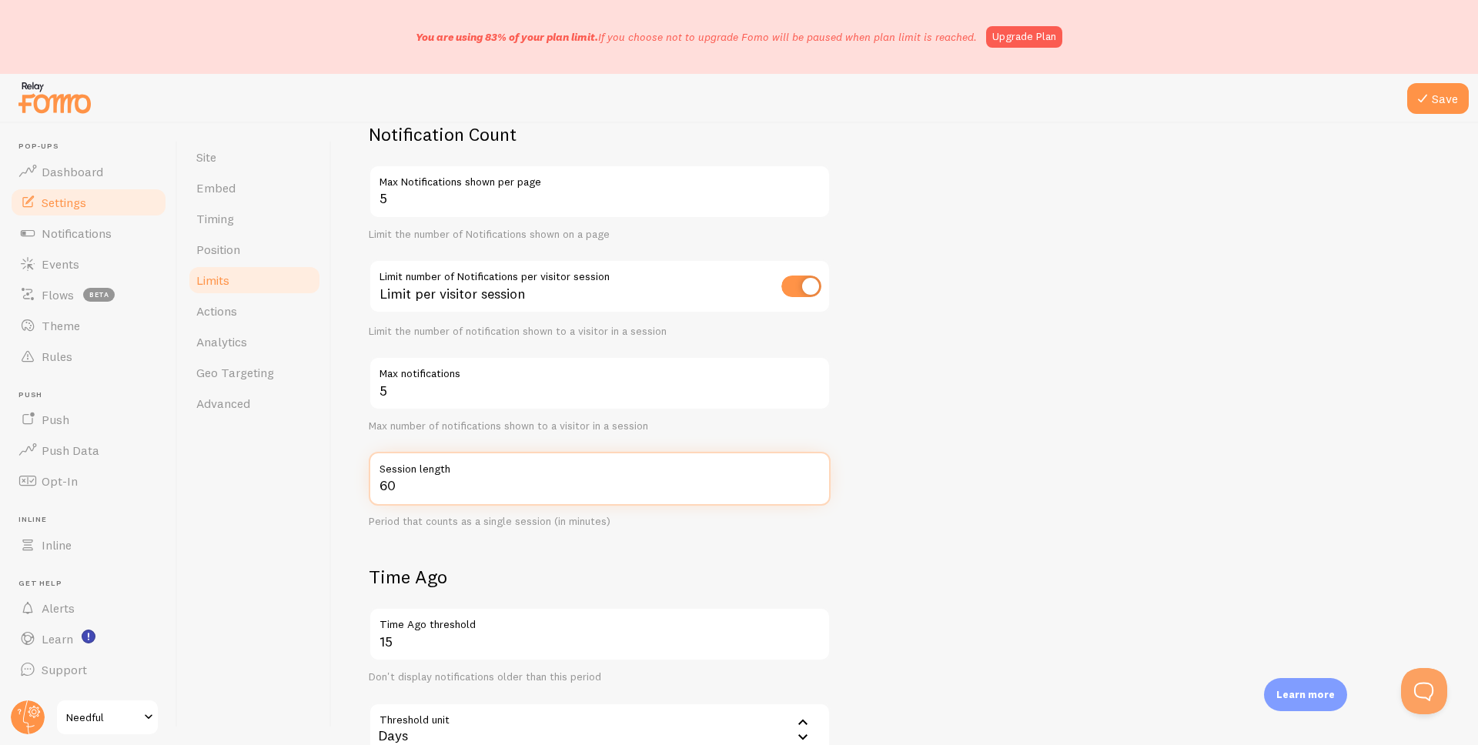
click at [559, 488] on input "60" at bounding box center [600, 479] width 462 height 54
type input "10"
click at [582, 547] on form "Notification Count 5 Max Notifications shown per page Limit the number of Notif…" at bounding box center [905, 576] width 1073 height 908
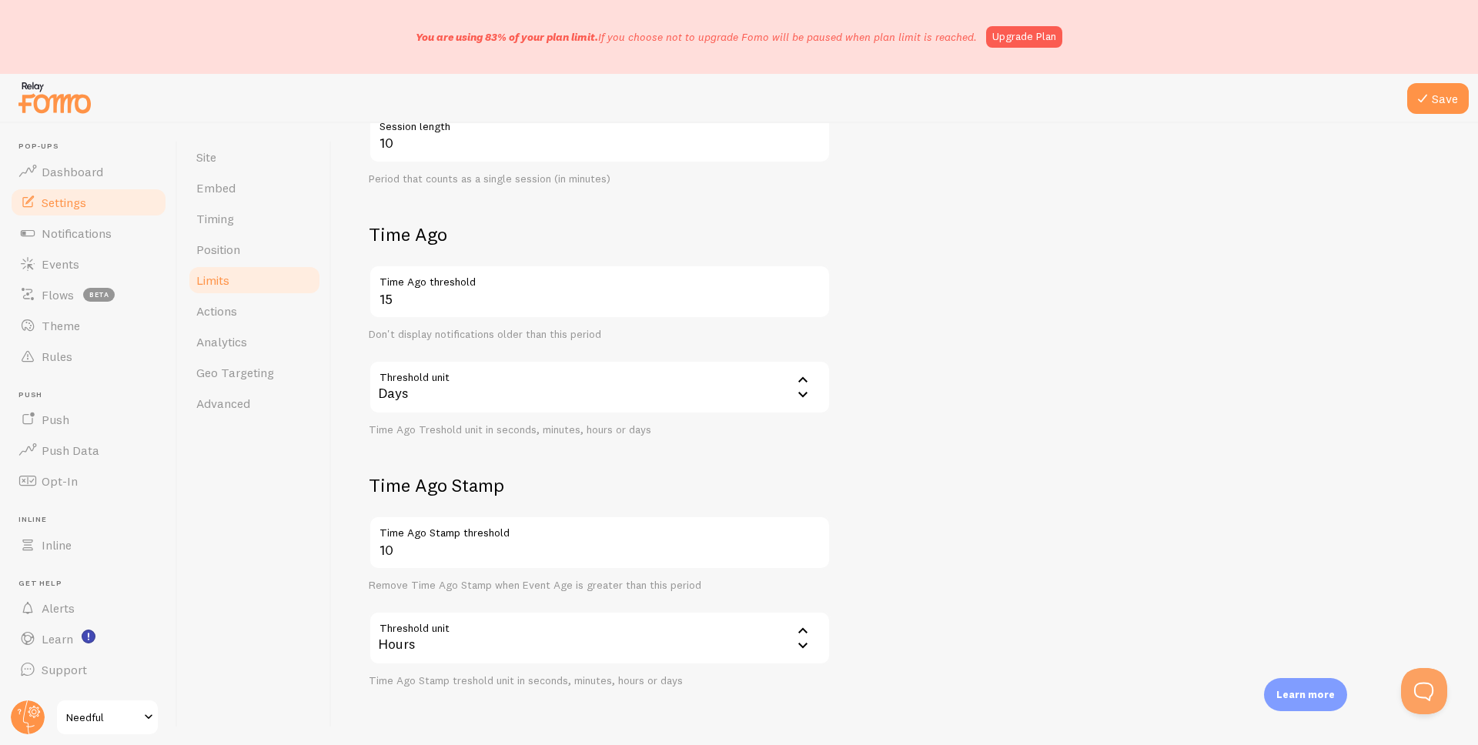
scroll to position [444, 0]
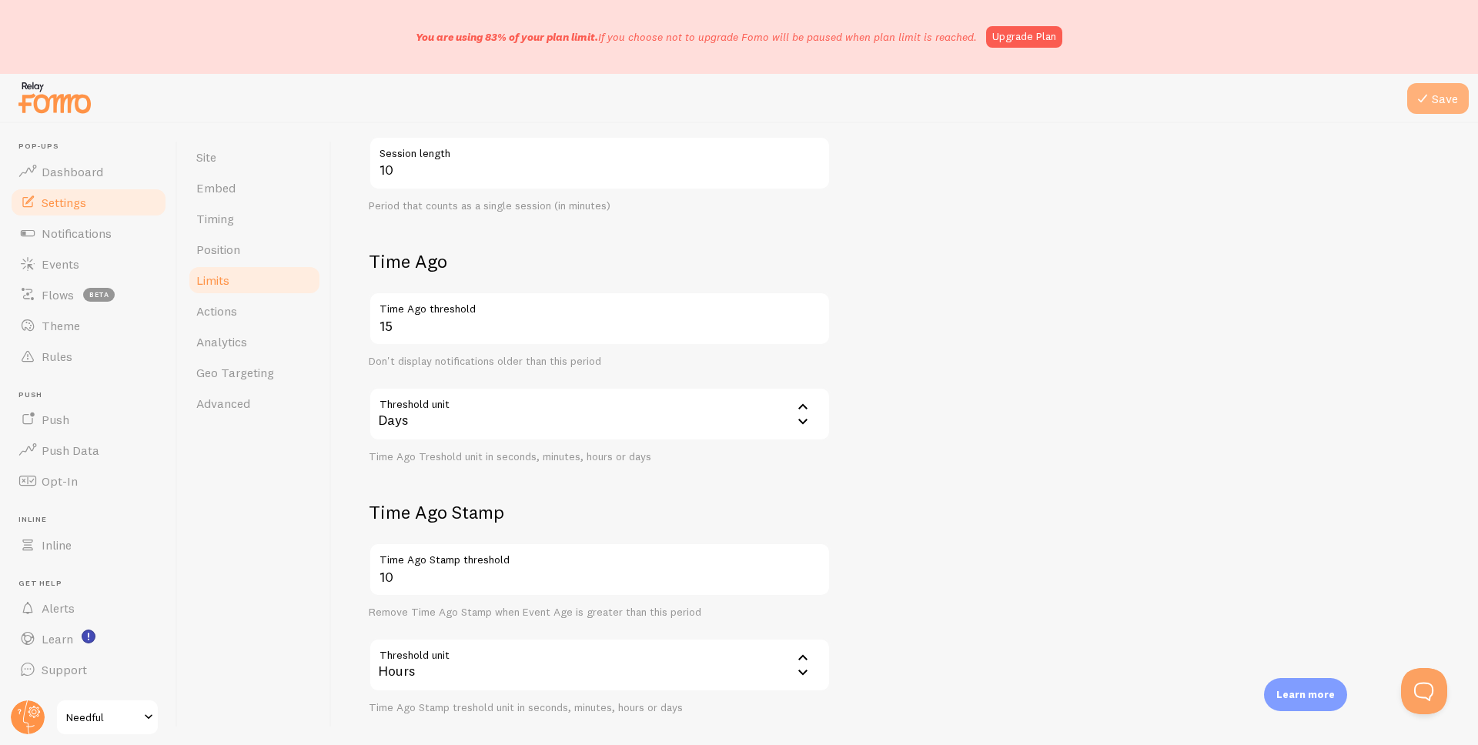
click at [1432, 99] on button "Save" at bounding box center [1439, 98] width 62 height 31
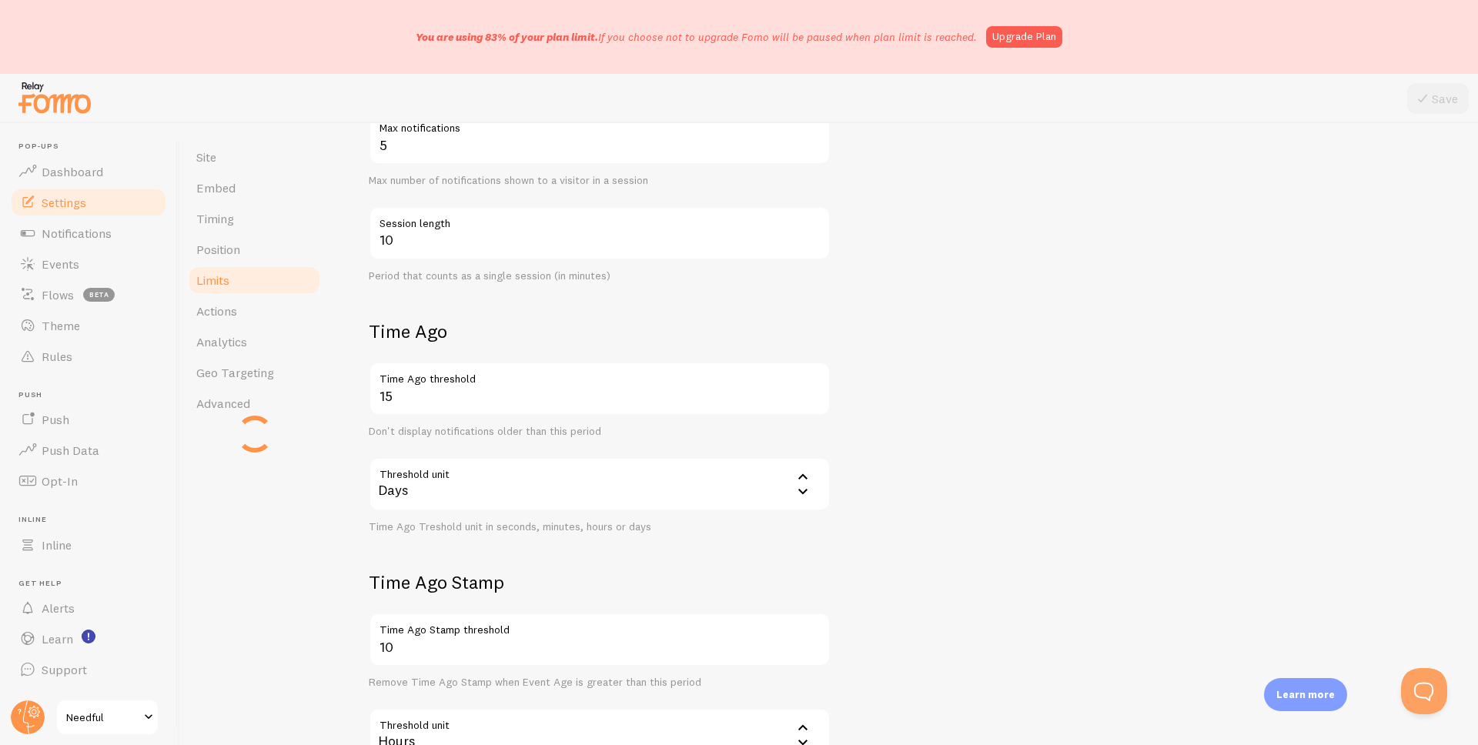
scroll to position [361, 0]
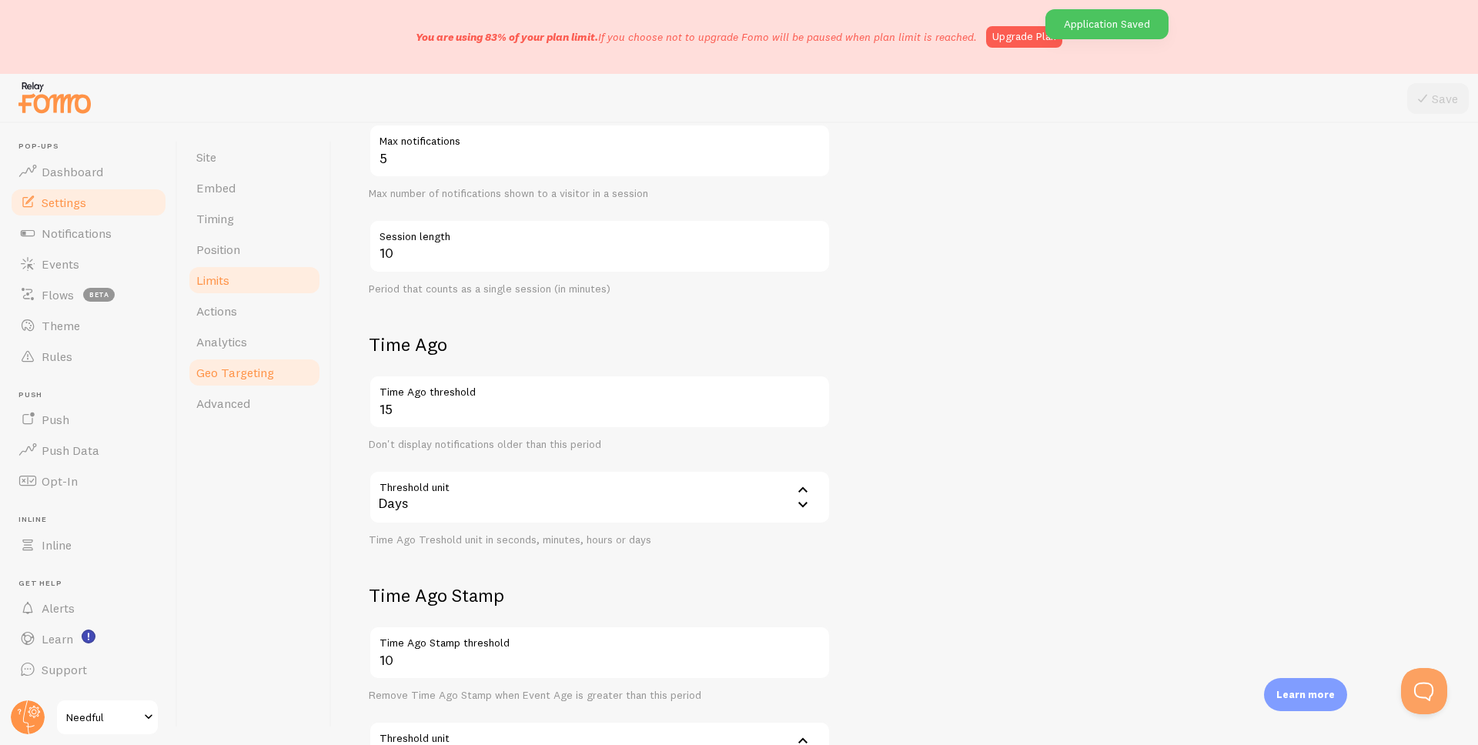
click at [246, 370] on span "Geo Targeting" at bounding box center [235, 372] width 78 height 15
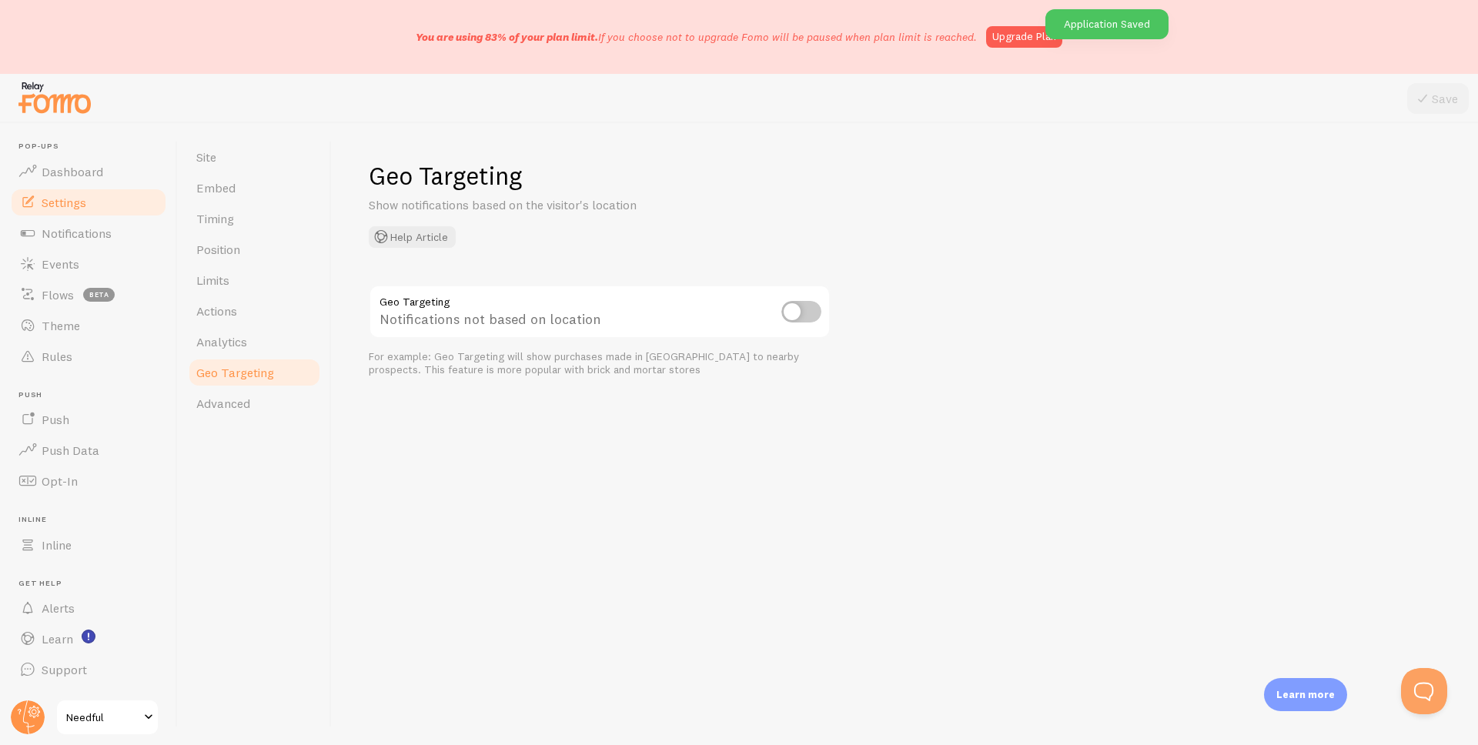
click at [801, 310] on input "checkbox" at bounding box center [802, 312] width 40 height 22
click at [671, 319] on div "Targeted notifications based on visitor's location" at bounding box center [600, 313] width 462 height 56
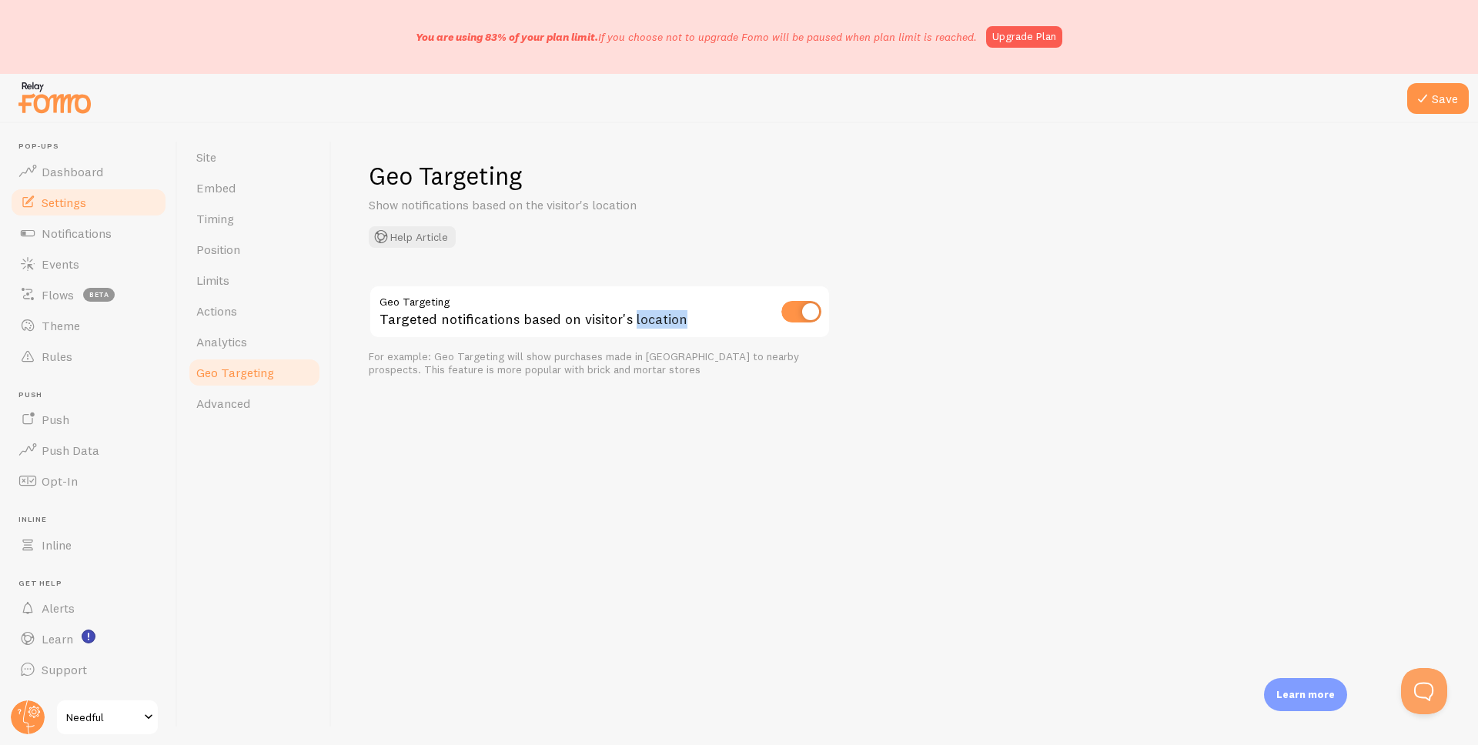
click at [809, 304] on input "checkbox" at bounding box center [802, 312] width 40 height 22
checkbox input "false"
click at [238, 391] on link "Advanced" at bounding box center [254, 403] width 135 height 31
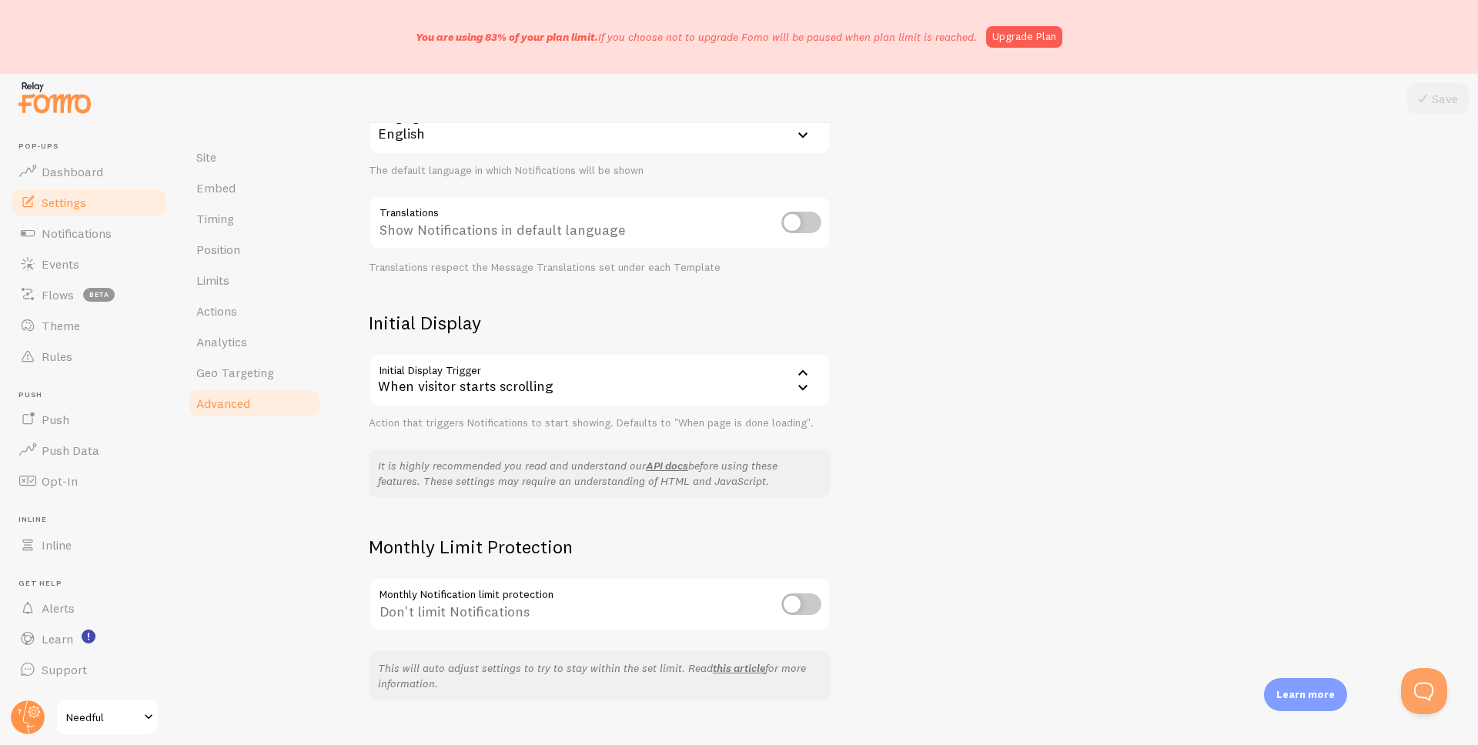
scroll to position [222, 0]
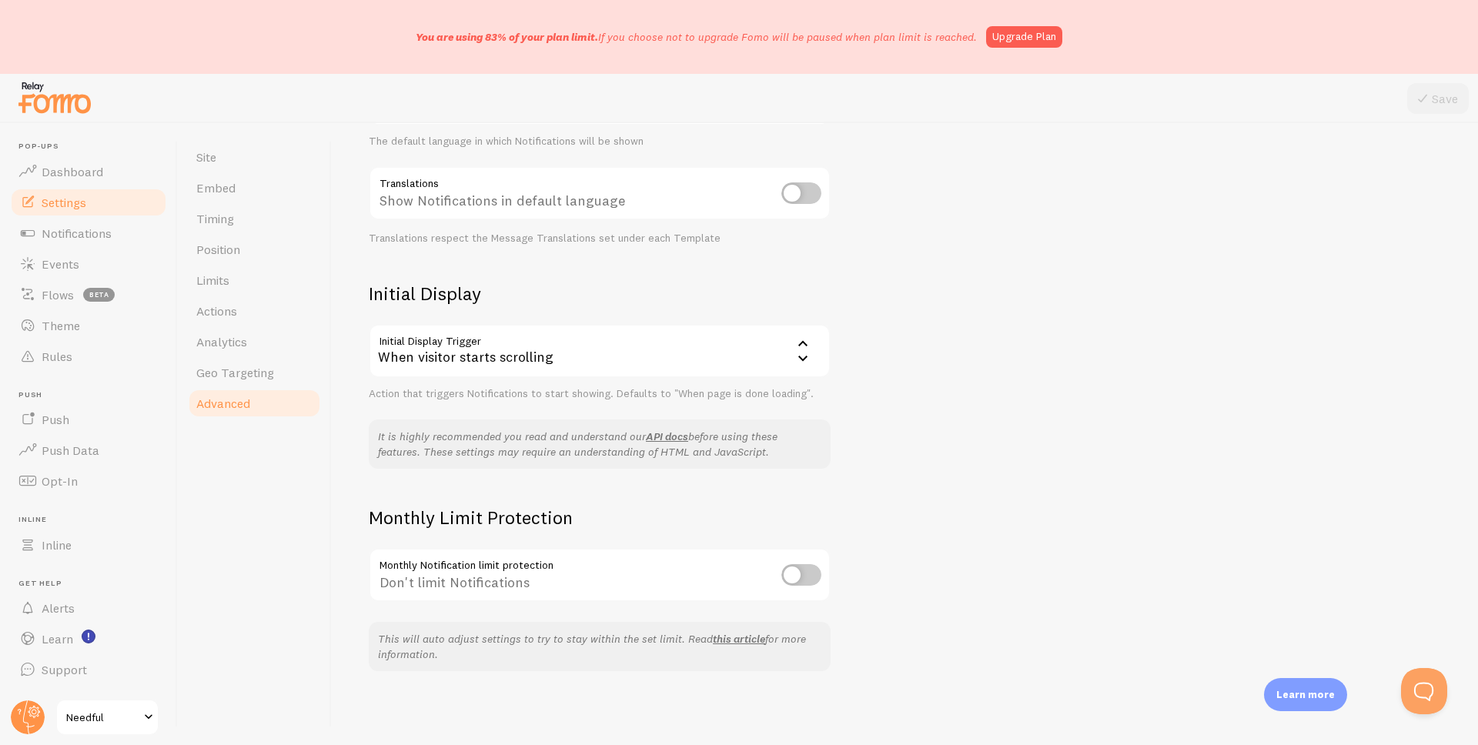
click at [791, 572] on input "checkbox" at bounding box center [802, 575] width 40 height 22
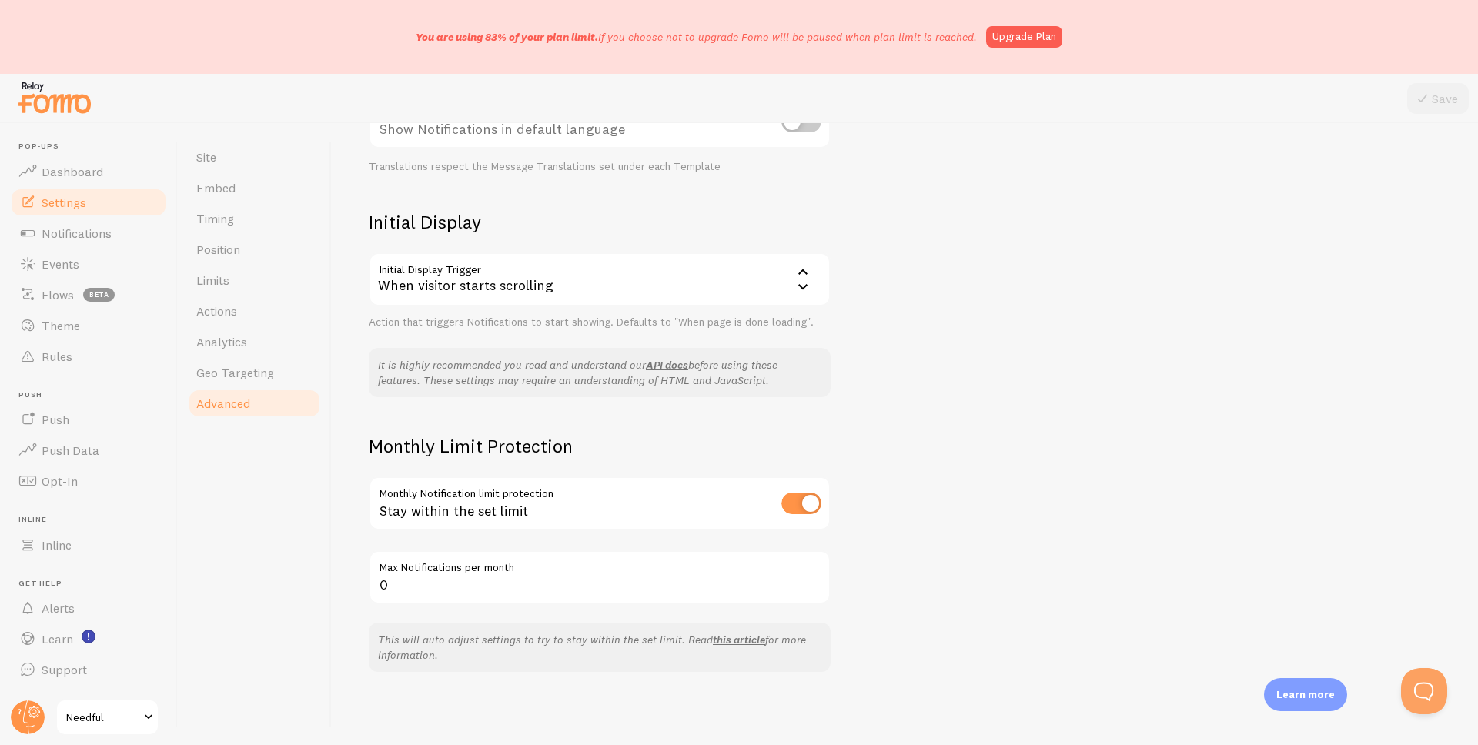
scroll to position [294, 0]
click at [564, 584] on input "0" at bounding box center [600, 577] width 462 height 54
click at [802, 500] on input "checkbox" at bounding box center [802, 503] width 40 height 22
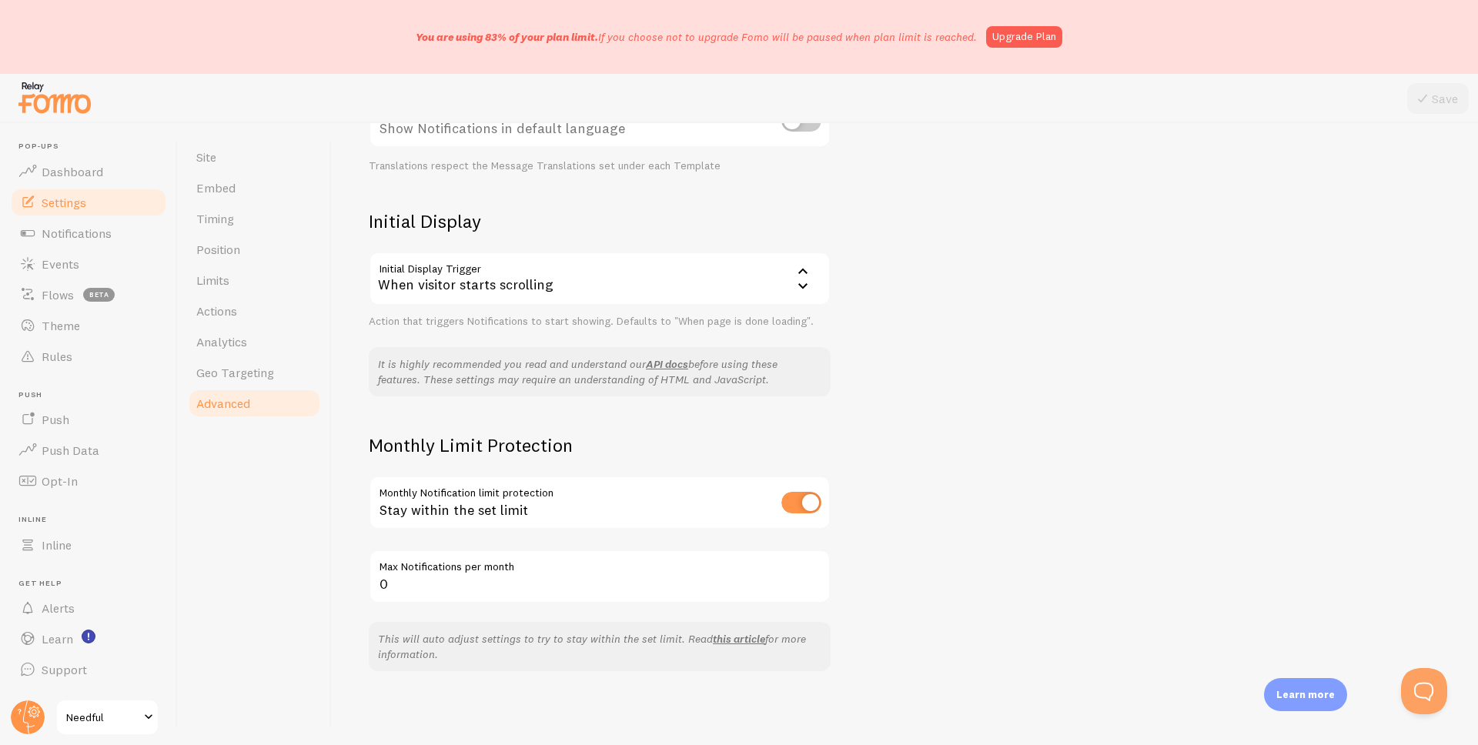
checkbox input "false"
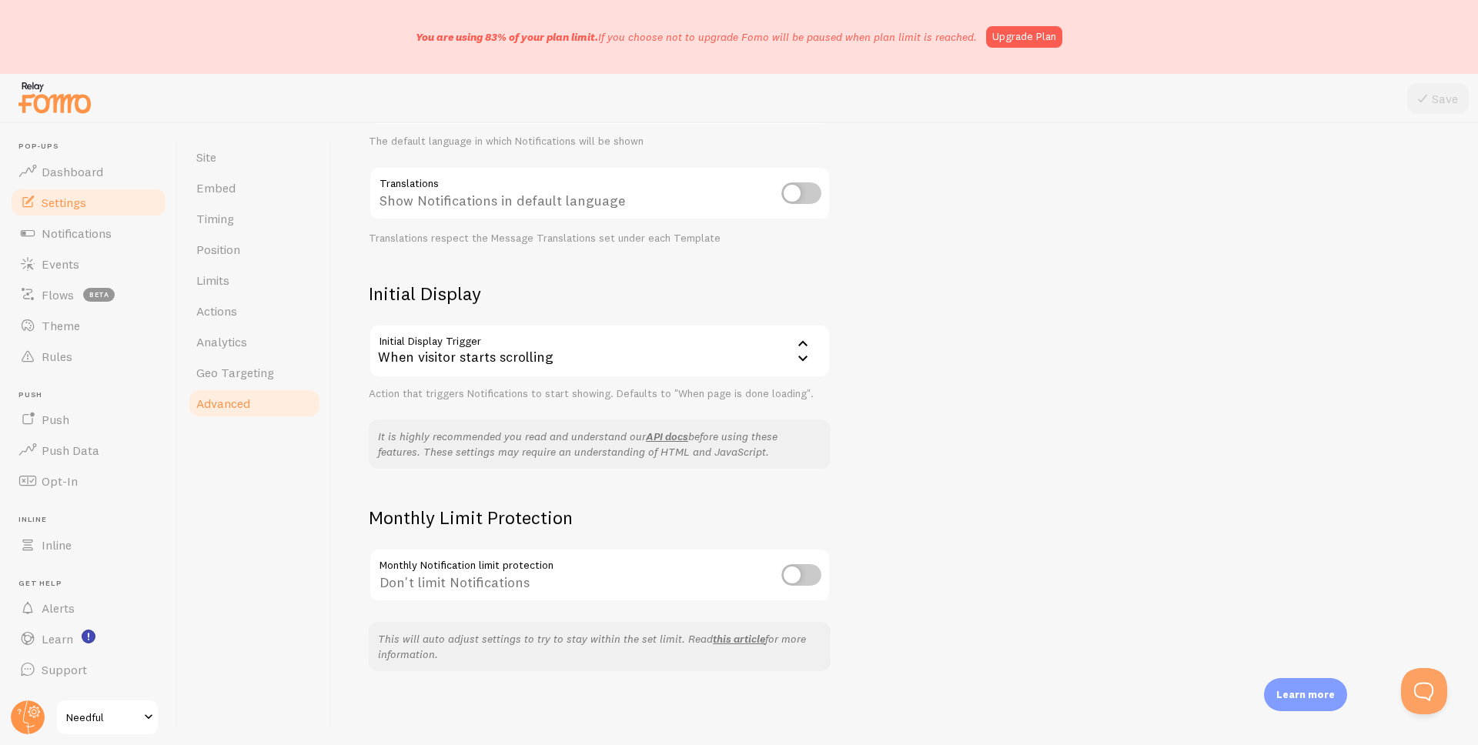
scroll to position [222, 0]
click at [237, 254] on span "Position" at bounding box center [218, 249] width 44 height 15
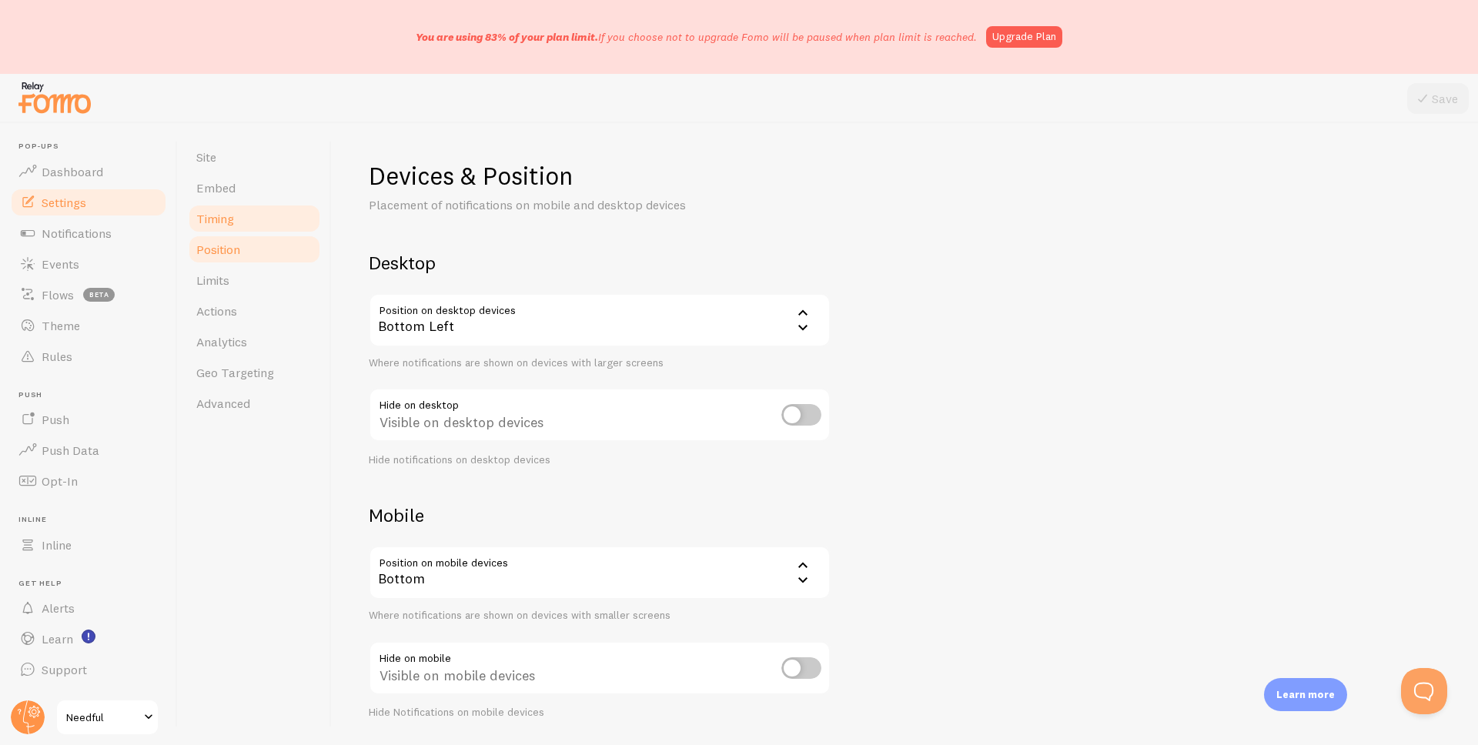
click at [236, 227] on link "Timing" at bounding box center [254, 218] width 135 height 31
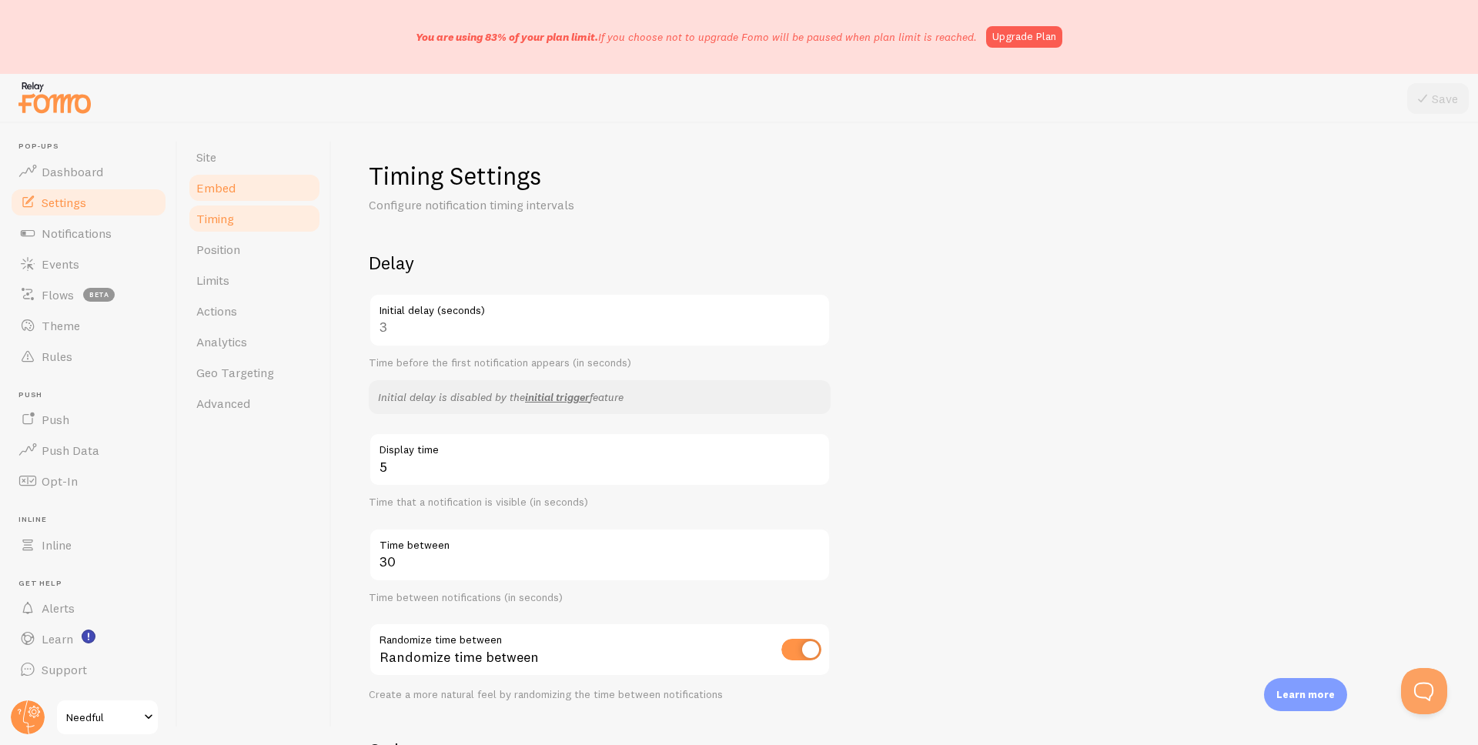
click at [234, 195] on link "Embed" at bounding box center [254, 187] width 135 height 31
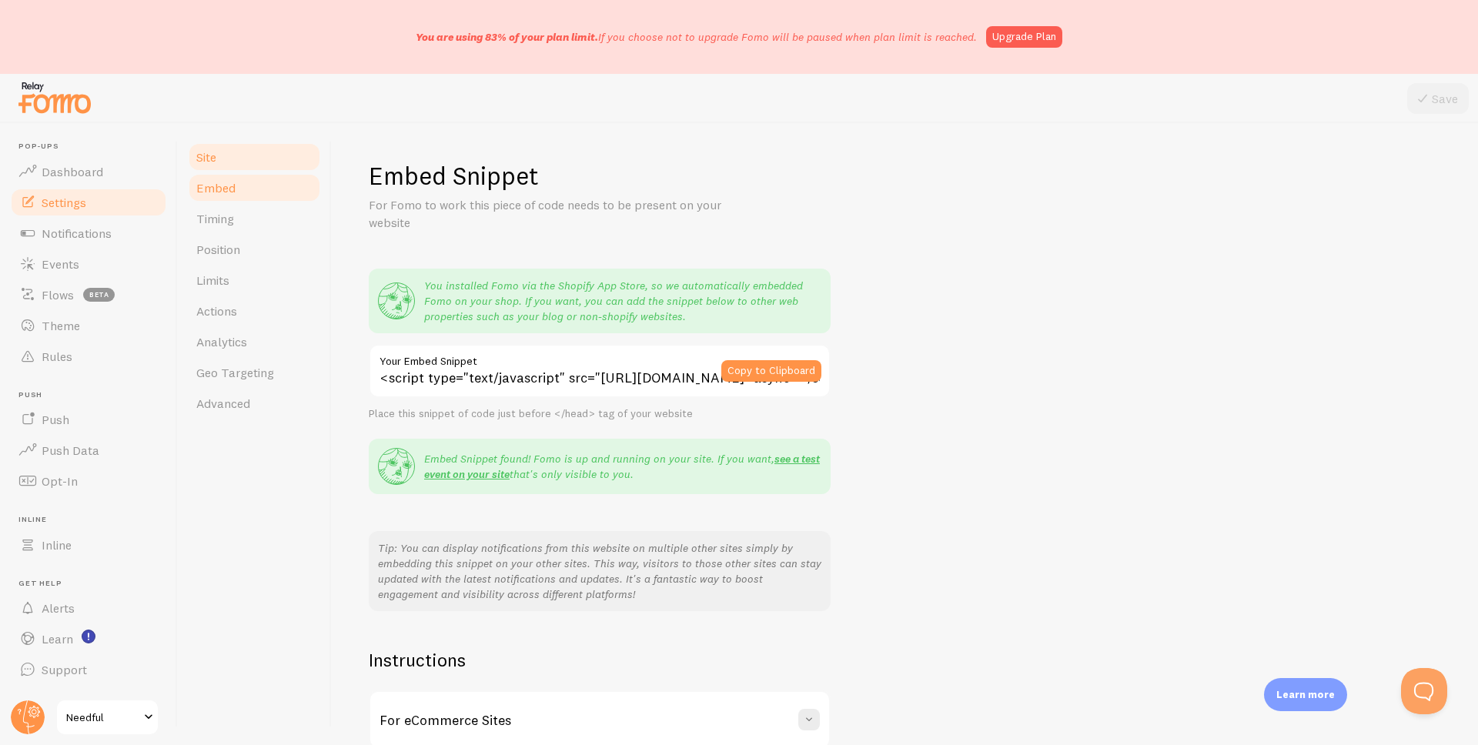
click at [234, 161] on link "Site" at bounding box center [254, 157] width 135 height 31
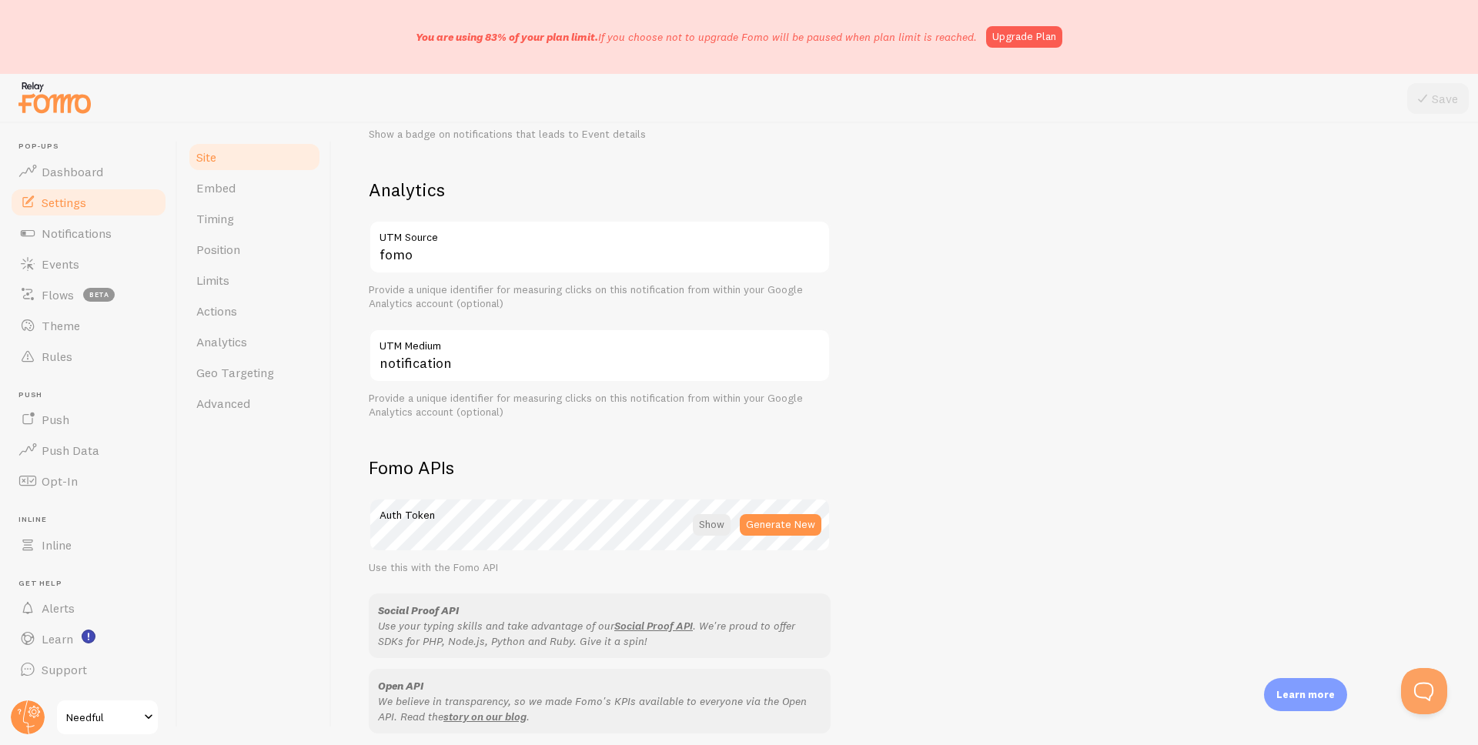
scroll to position [782, 0]
